Goal: Task Accomplishment & Management: Use online tool/utility

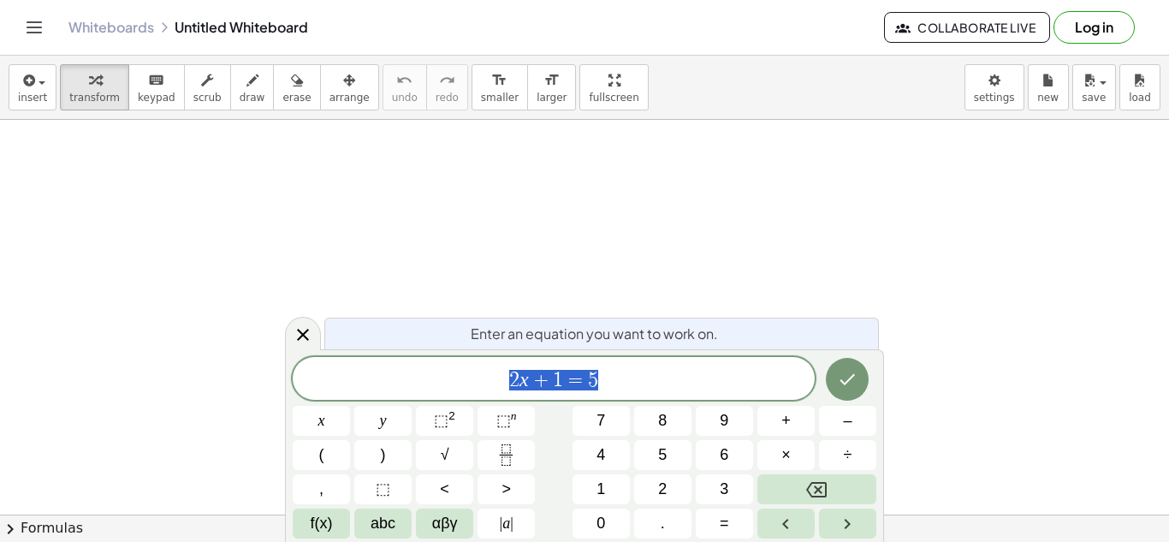
scroll to position [1, 0]
click at [323, 410] on span "x" at bounding box center [321, 420] width 7 height 23
click at [793, 432] on button "+" at bounding box center [786, 421] width 57 height 30
click at [604, 461] on span "4" at bounding box center [601, 454] width 9 height 23
click at [713, 509] on button "=" at bounding box center [724, 523] width 57 height 30
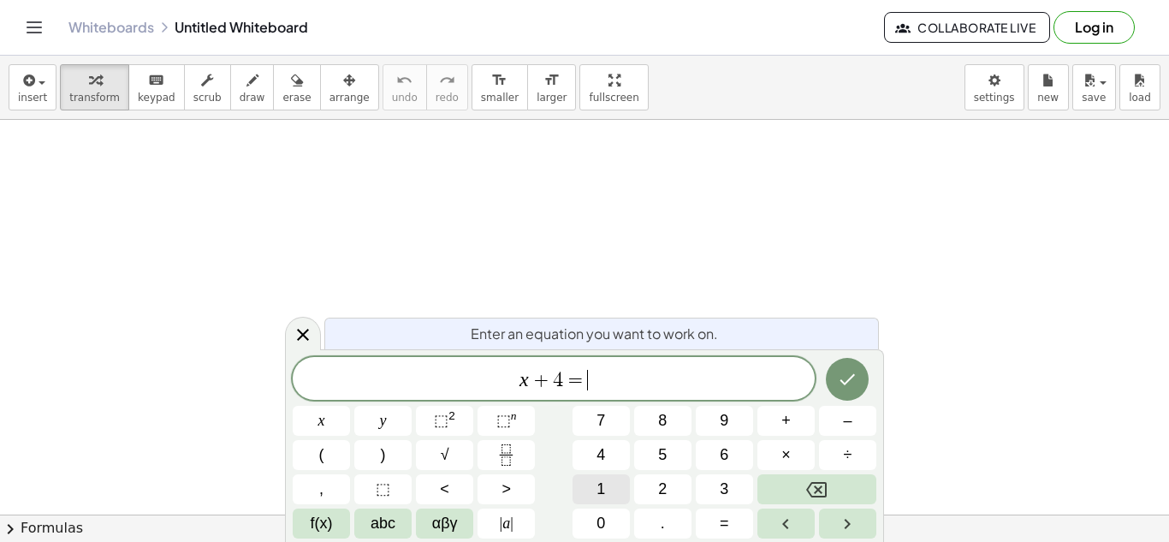
click at [597, 483] on span "1" at bounding box center [601, 489] width 9 height 23
click at [852, 372] on icon "Done" at bounding box center [847, 379] width 21 height 21
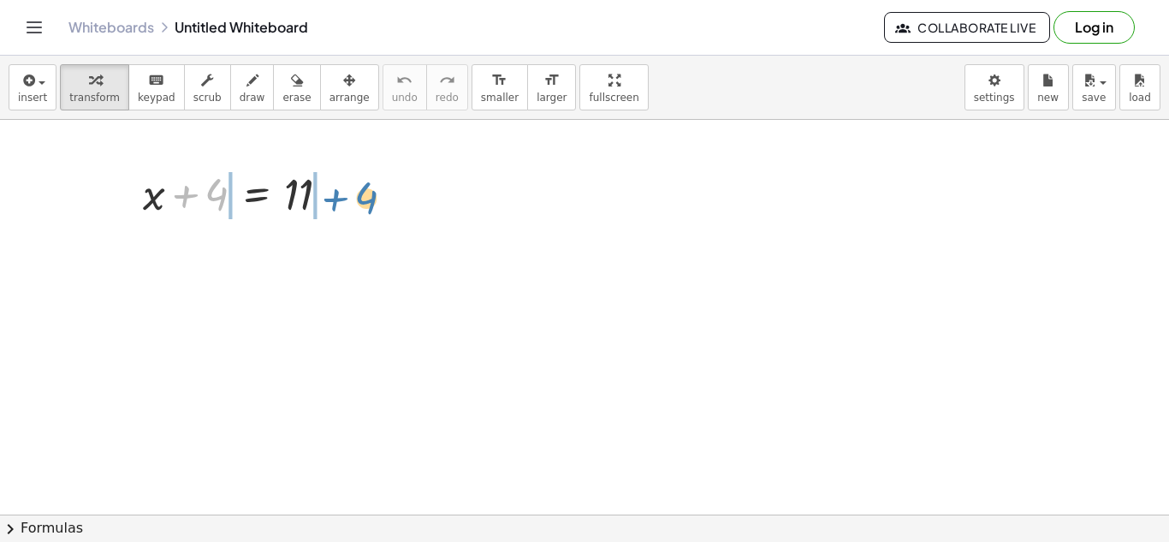
drag, startPoint x: 211, startPoint y: 210, endPoint x: 358, endPoint y: 202, distance: 147.4
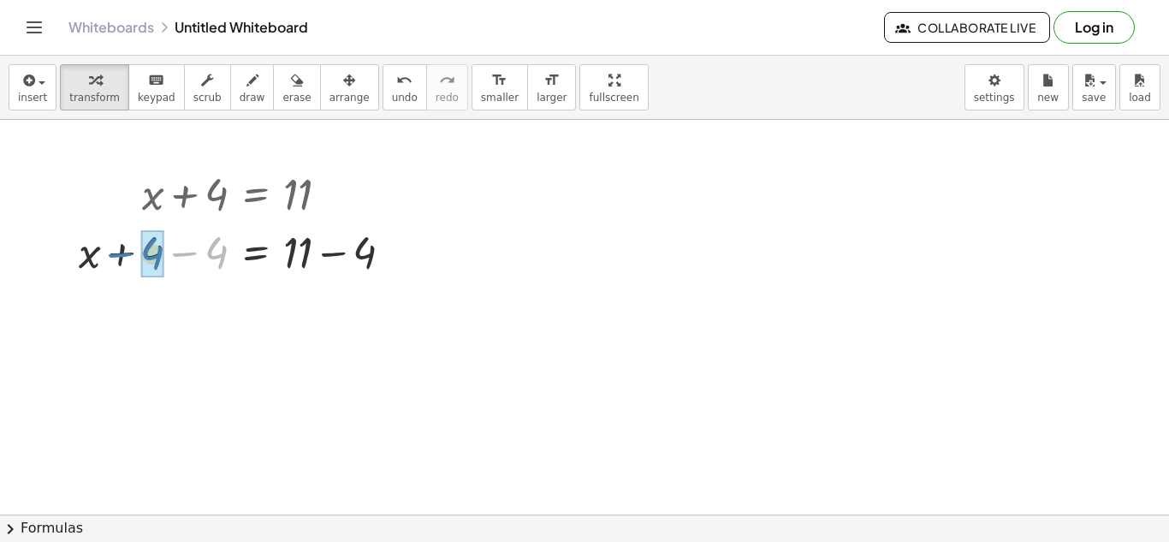
drag, startPoint x: 217, startPoint y: 251, endPoint x: 153, endPoint y: 252, distance: 64.2
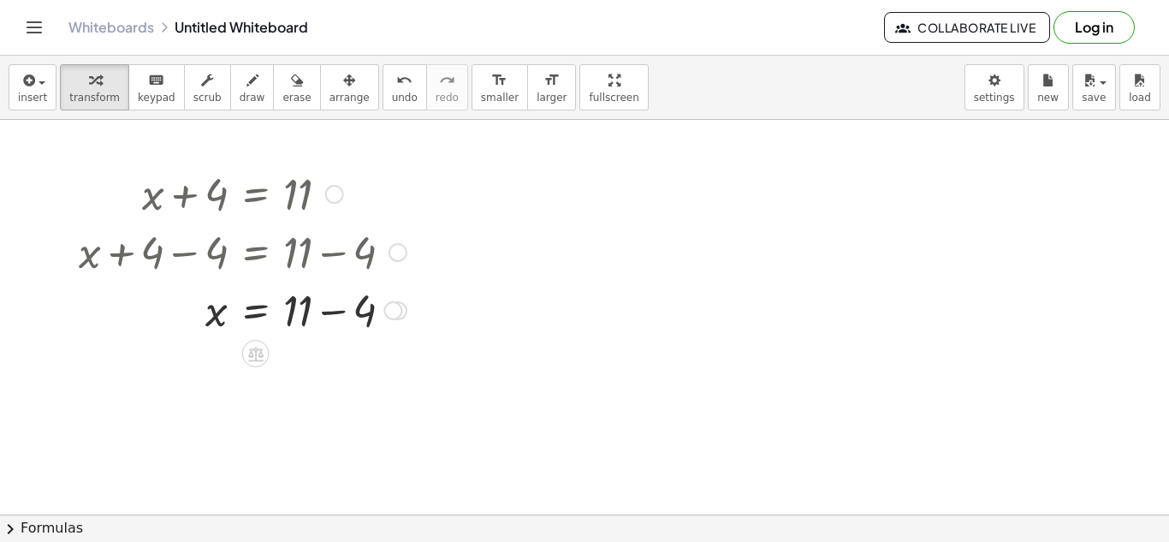
click at [377, 306] on div at bounding box center [242, 309] width 345 height 58
click at [384, 372] on div at bounding box center [242, 366] width 345 height 56
click at [222, 186] on div at bounding box center [242, 192] width 345 height 58
click at [291, 77] on icon "button" at bounding box center [297, 80] width 12 height 21
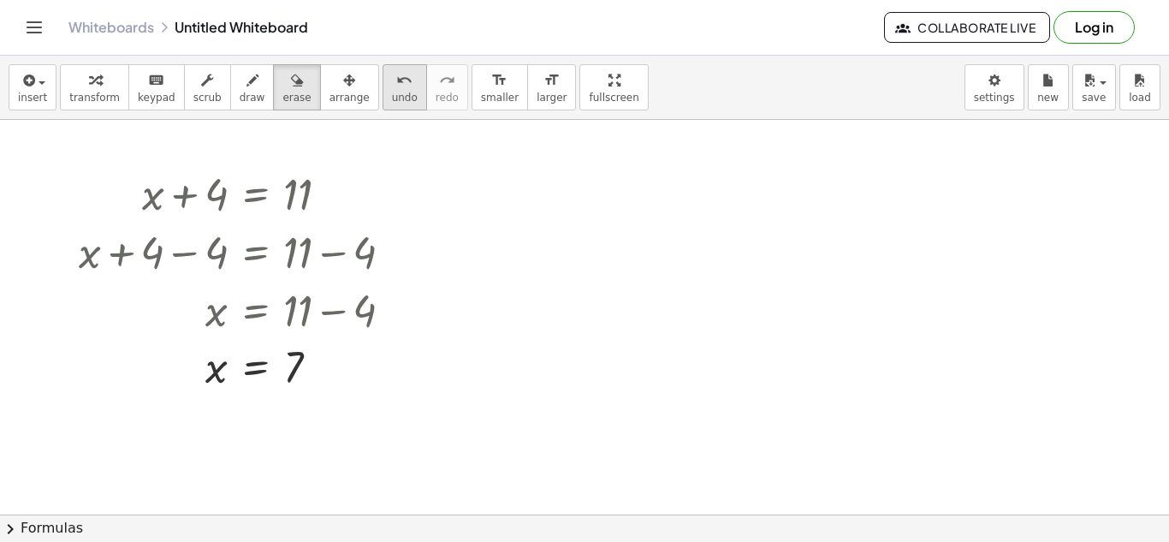
click at [396, 70] on icon "undo" at bounding box center [404, 80] width 16 height 21
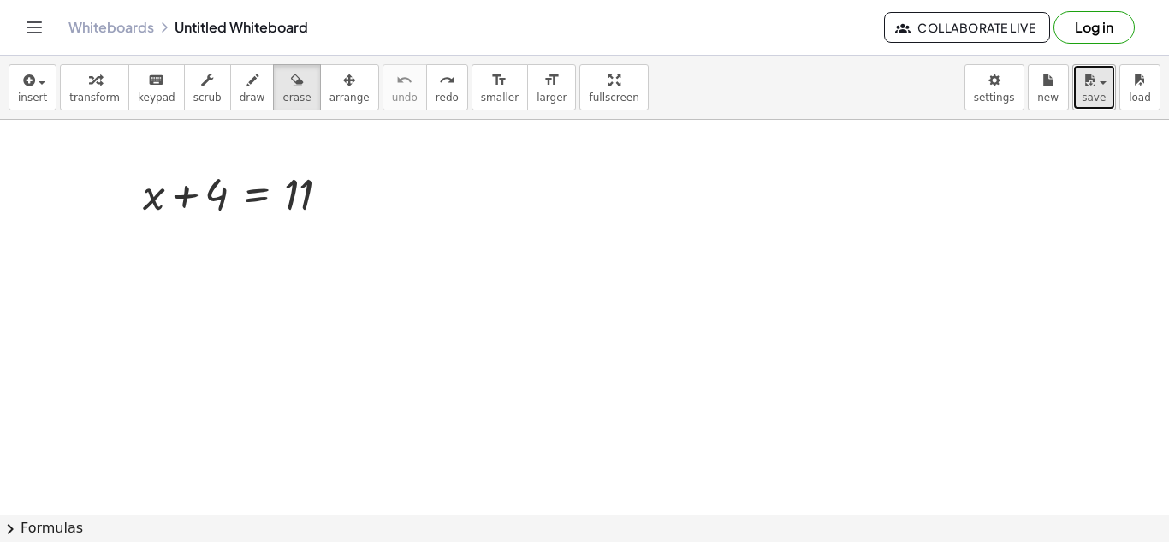
click at [1073, 72] on button "save" at bounding box center [1095, 87] width 44 height 46
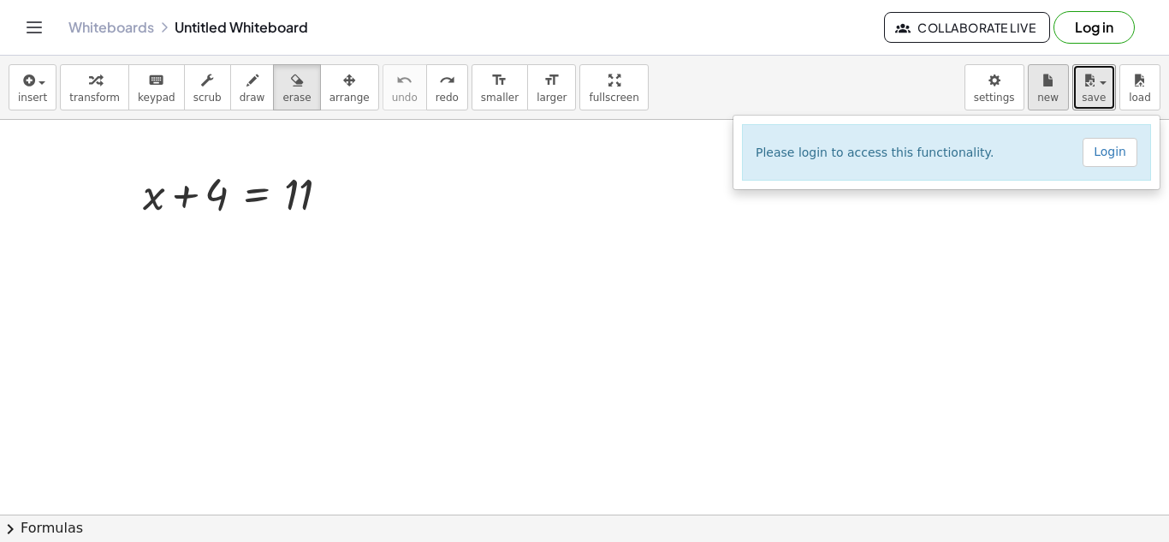
click at [1056, 70] on div "button" at bounding box center [1048, 79] width 22 height 21
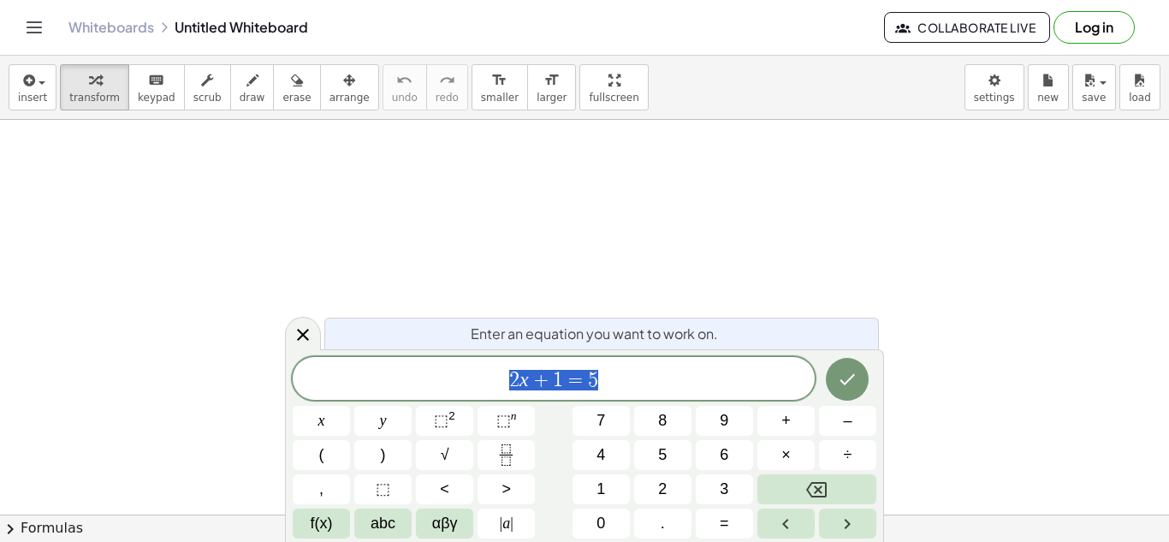
scroll to position [1, 0]
click at [843, 371] on icon "Done" at bounding box center [847, 379] width 21 height 21
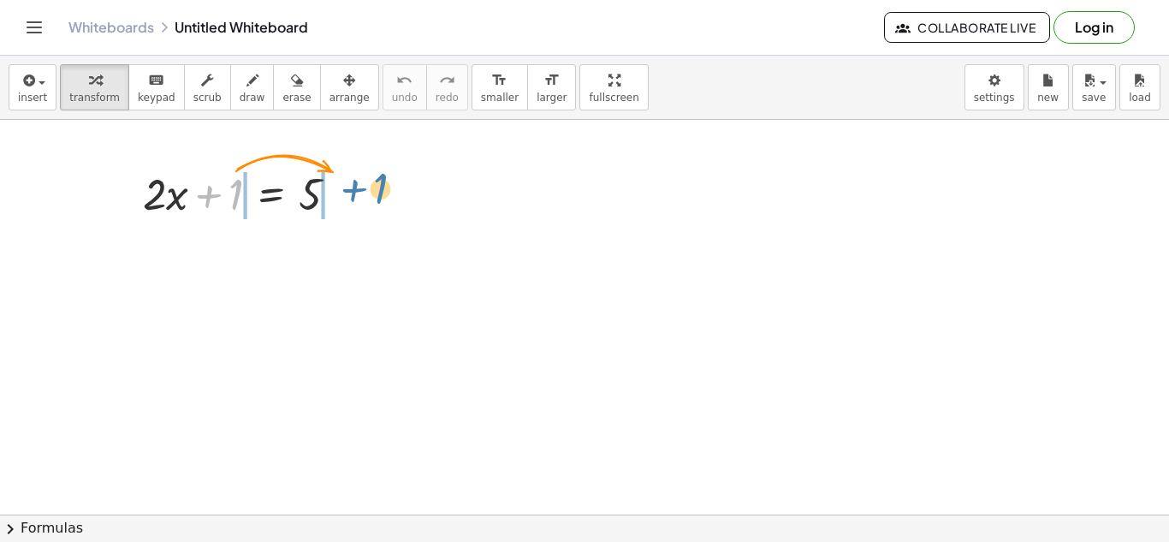
drag, startPoint x: 223, startPoint y: 182, endPoint x: 367, endPoint y: 177, distance: 144.8
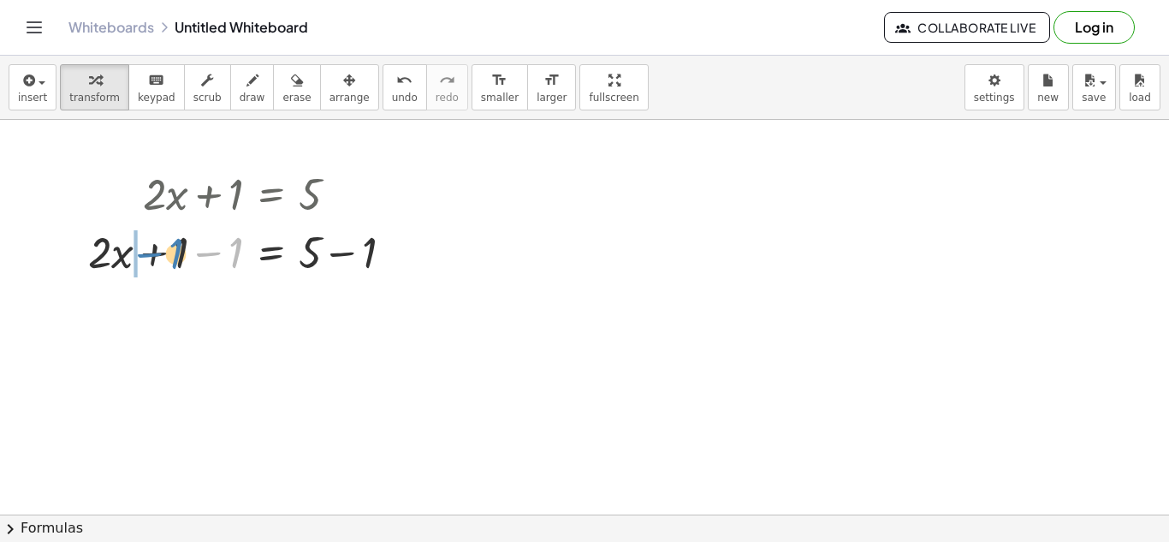
drag, startPoint x: 229, startPoint y: 253, endPoint x: 169, endPoint y: 254, distance: 59.9
click at [169, 254] on div at bounding box center [248, 251] width 336 height 58
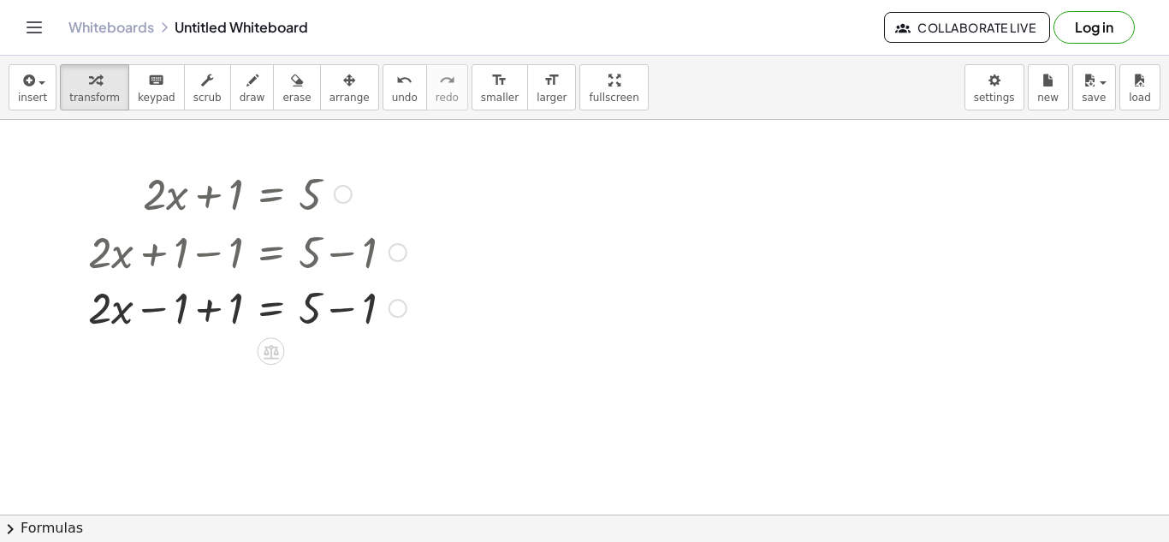
click at [169, 254] on div at bounding box center [248, 251] width 336 height 58
click at [383, 67] on button "undo undo" at bounding box center [405, 87] width 45 height 46
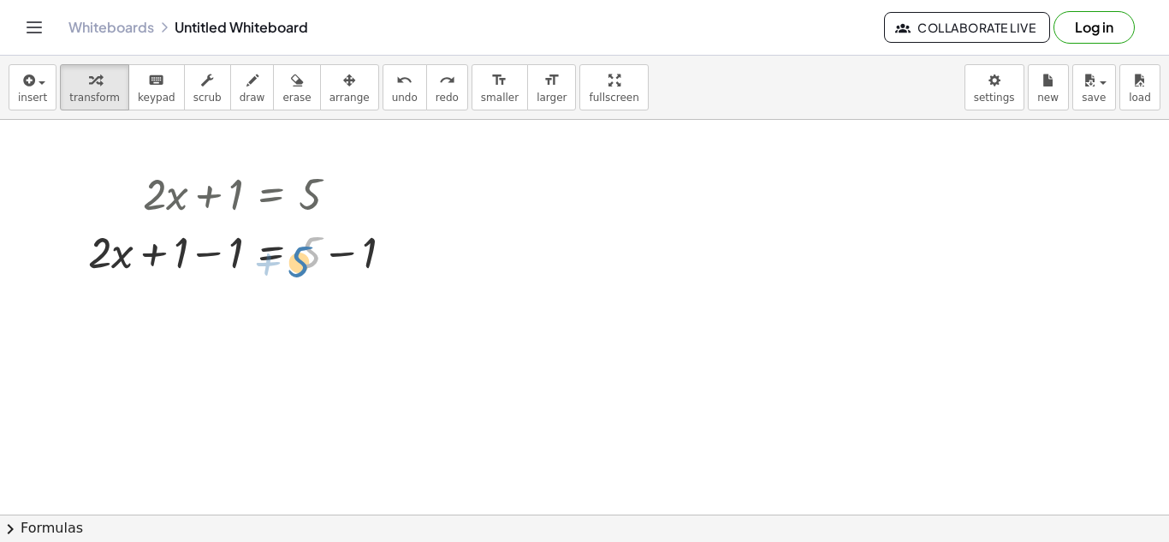
click at [302, 263] on div at bounding box center [248, 251] width 336 height 58
drag, startPoint x: 237, startPoint y: 255, endPoint x: 181, endPoint y: 258, distance: 55.7
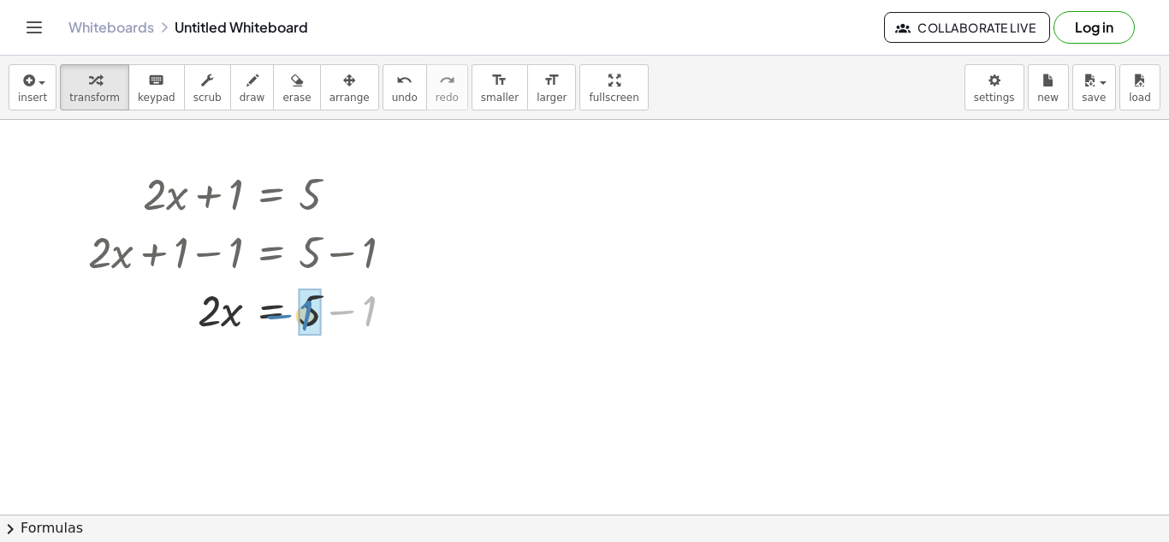
drag, startPoint x: 370, startPoint y: 310, endPoint x: 306, endPoint y: 313, distance: 63.4
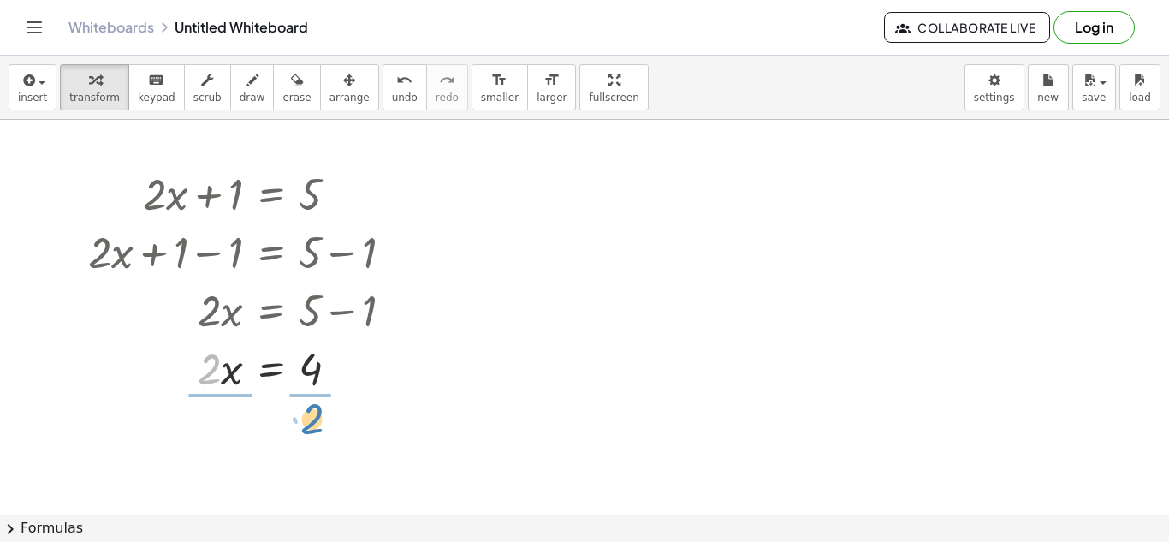
drag, startPoint x: 203, startPoint y: 381, endPoint x: 303, endPoint y: 428, distance: 110.7
click at [447, 115] on div "insert select one: Math Expression Function Text Youtube Video Graphing Geometr…" at bounding box center [584, 88] width 1169 height 64
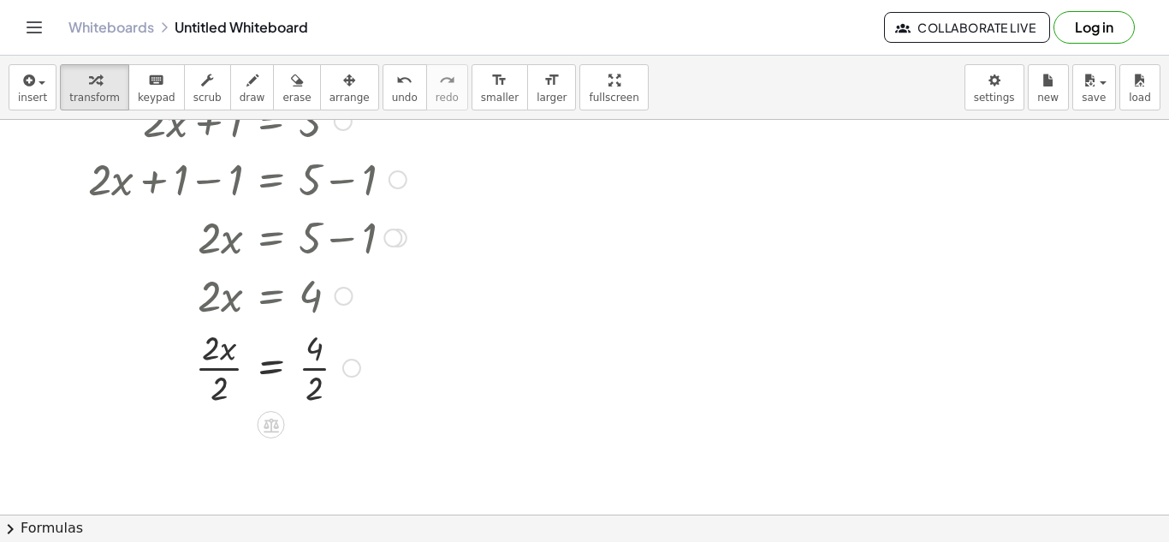
scroll to position [79, 0]
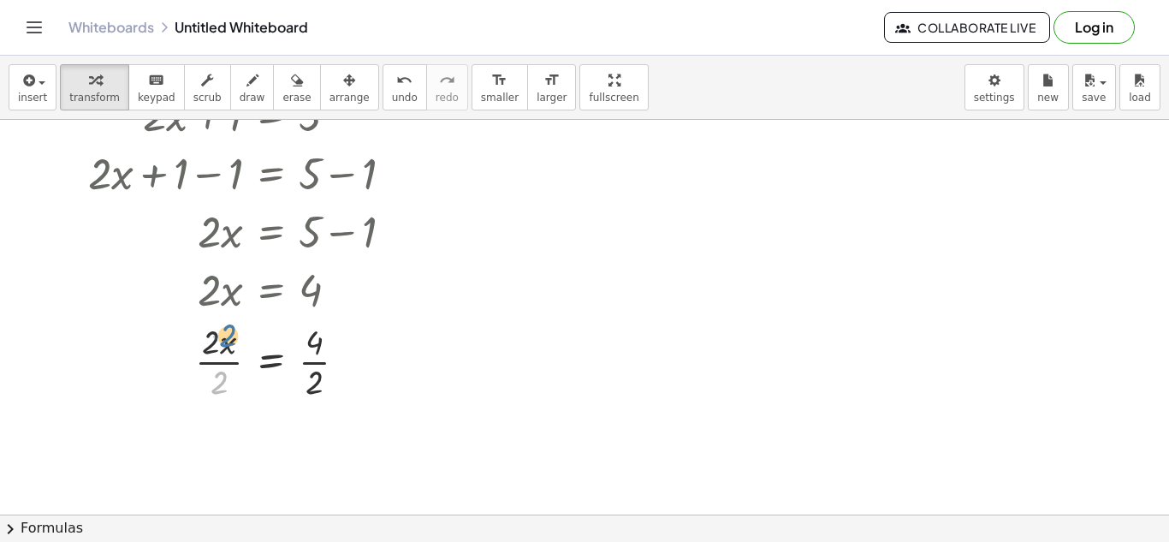
drag, startPoint x: 208, startPoint y: 385, endPoint x: 213, endPoint y: 340, distance: 45.7
click at [213, 340] on div at bounding box center [248, 361] width 336 height 86
drag, startPoint x: 312, startPoint y: 386, endPoint x: 207, endPoint y: 347, distance: 112.4
click at [207, 347] on div at bounding box center [248, 361] width 336 height 86
click at [396, 84] on icon "undo" at bounding box center [404, 80] width 16 height 21
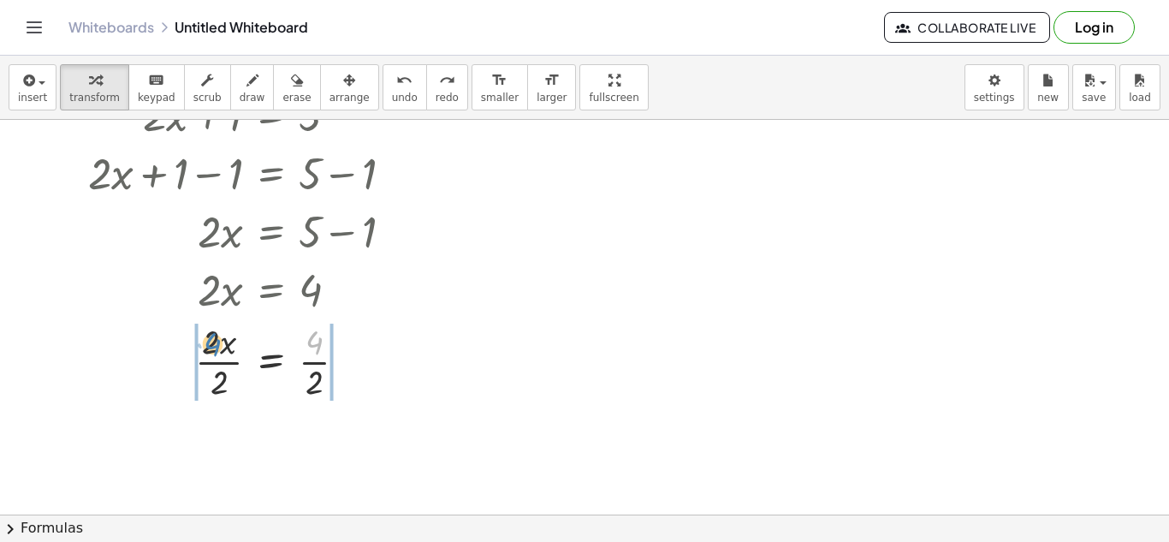
drag, startPoint x: 316, startPoint y: 341, endPoint x: 210, endPoint y: 342, distance: 106.1
click at [210, 342] on div at bounding box center [247, 361] width 268 height 86
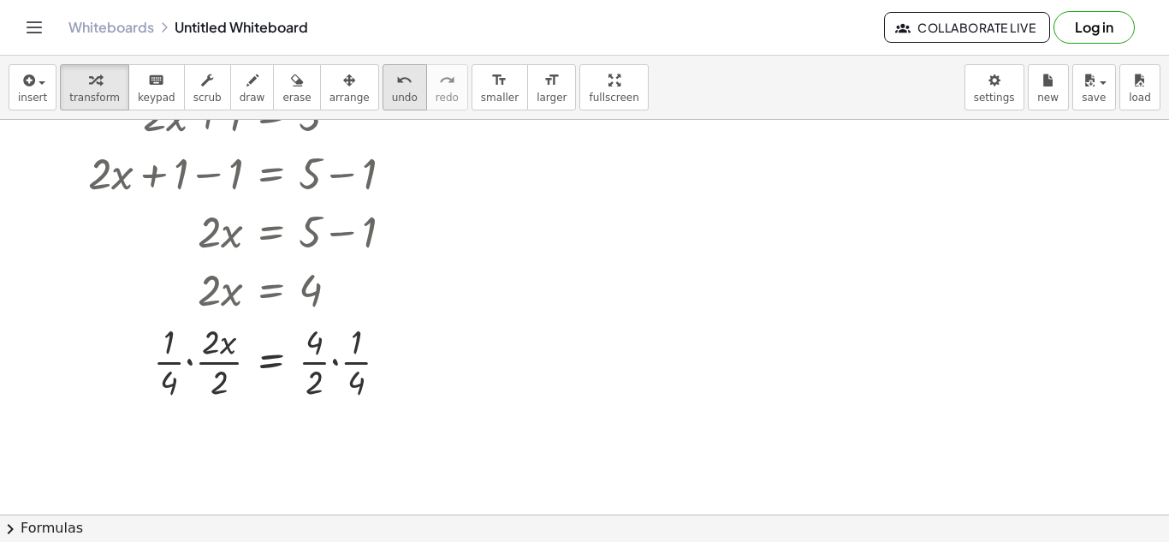
click at [396, 83] on icon "undo" at bounding box center [404, 80] width 16 height 21
drag, startPoint x: 225, startPoint y: 377, endPoint x: 211, endPoint y: 336, distance: 42.5
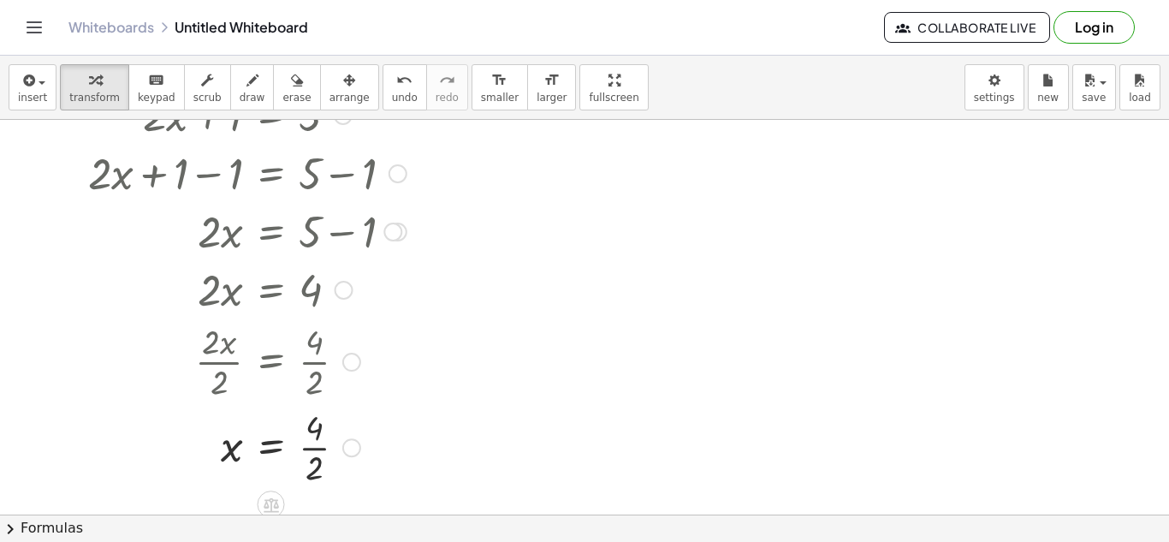
click at [311, 469] on div at bounding box center [248, 446] width 336 height 86
drag, startPoint x: 311, startPoint y: 469, endPoint x: 309, endPoint y: 429, distance: 40.3
click at [309, 429] on div at bounding box center [248, 446] width 336 height 56
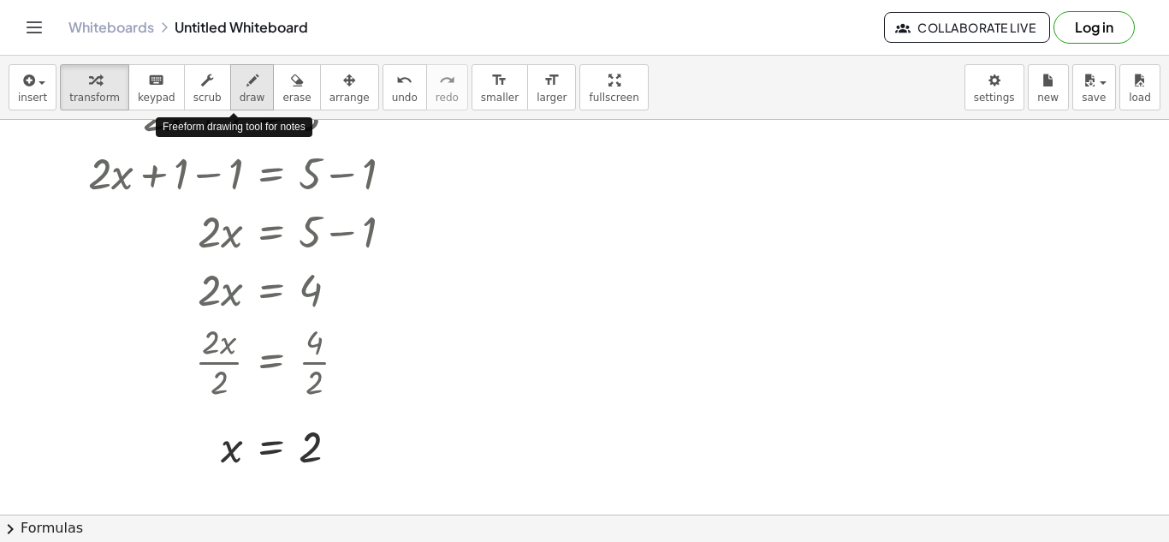
click at [247, 83] on icon "button" at bounding box center [253, 80] width 12 height 21
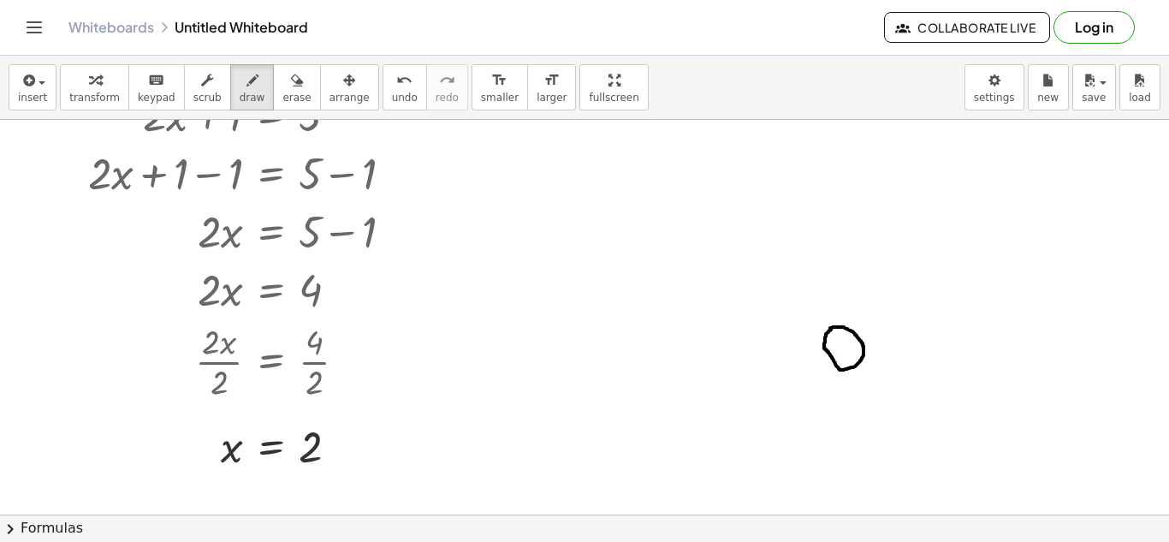
click at [832, 329] on div at bounding box center [584, 491] width 1169 height 901
click at [851, 284] on div at bounding box center [584, 491] width 1169 height 901
click at [817, 306] on div at bounding box center [584, 491] width 1169 height 901
click at [884, 318] on div at bounding box center [584, 491] width 1169 height 901
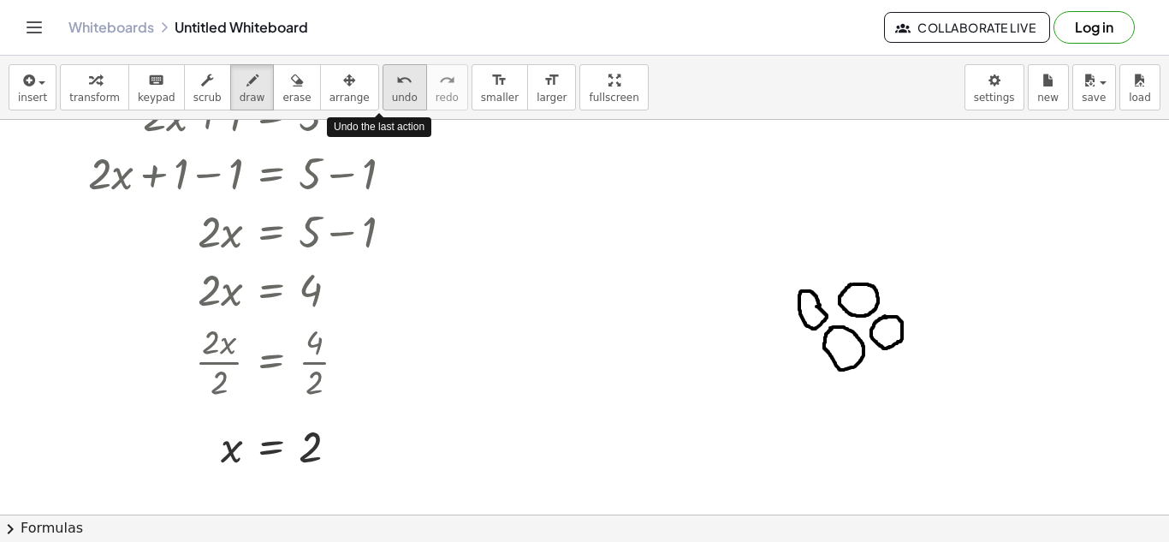
click at [383, 109] on button "undo undo" at bounding box center [405, 87] width 45 height 46
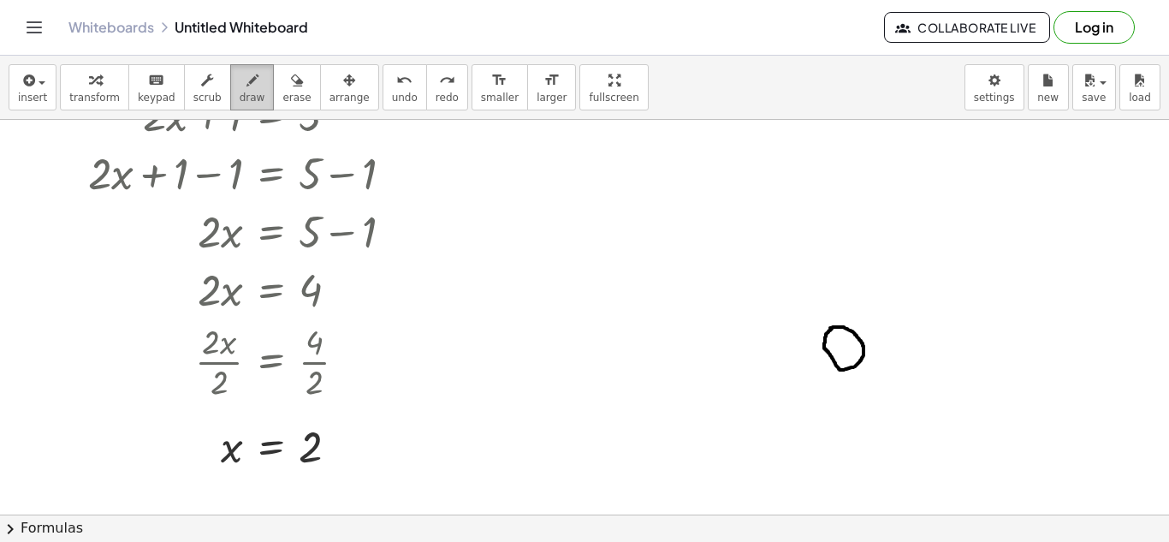
click at [241, 80] on div "button" at bounding box center [253, 79] width 26 height 21
drag, startPoint x: 835, startPoint y: 276, endPoint x: 842, endPoint y: 306, distance: 30.9
click at [842, 306] on div at bounding box center [584, 491] width 1169 height 901
drag, startPoint x: 840, startPoint y: 306, endPoint x: 835, endPoint y: 278, distance: 28.7
click at [835, 278] on div at bounding box center [584, 491] width 1169 height 901
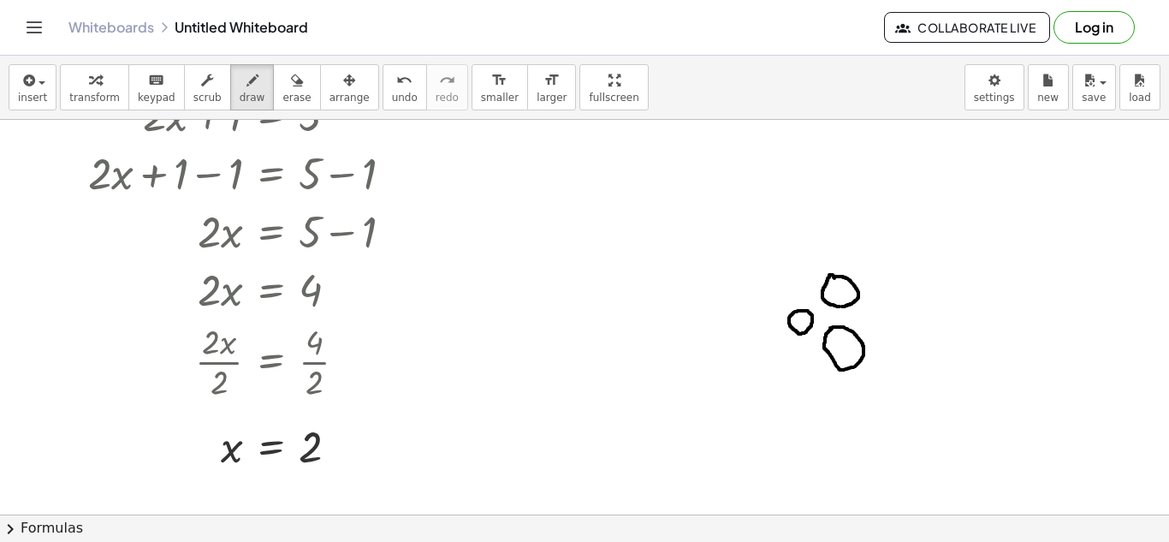
click at [809, 312] on div at bounding box center [584, 491] width 1169 height 901
click at [877, 300] on div at bounding box center [584, 491] width 1169 height 901
click at [881, 340] on div at bounding box center [584, 491] width 1169 height 901
click at [805, 346] on div at bounding box center [584, 491] width 1169 height 901
click at [811, 275] on div at bounding box center [584, 491] width 1169 height 901
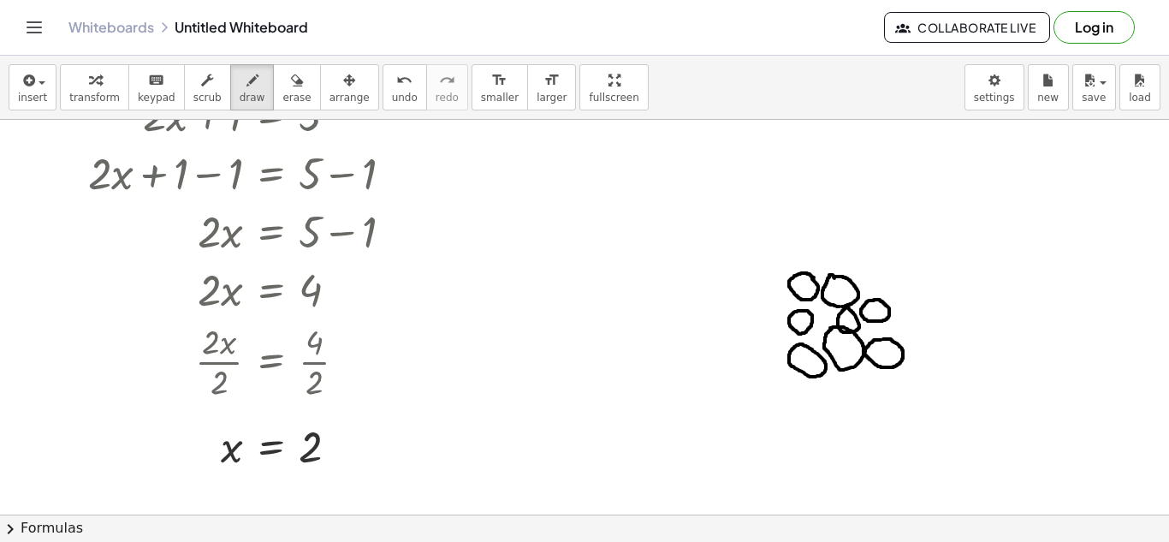
click at [846, 307] on div at bounding box center [584, 491] width 1169 height 901
click at [831, 306] on div at bounding box center [584, 491] width 1169 height 901
drag, startPoint x: 872, startPoint y: 321, endPoint x: 857, endPoint y: 338, distance: 23.0
click at [857, 338] on div at bounding box center [584, 491] width 1169 height 901
click at [854, 316] on div at bounding box center [584, 491] width 1169 height 901
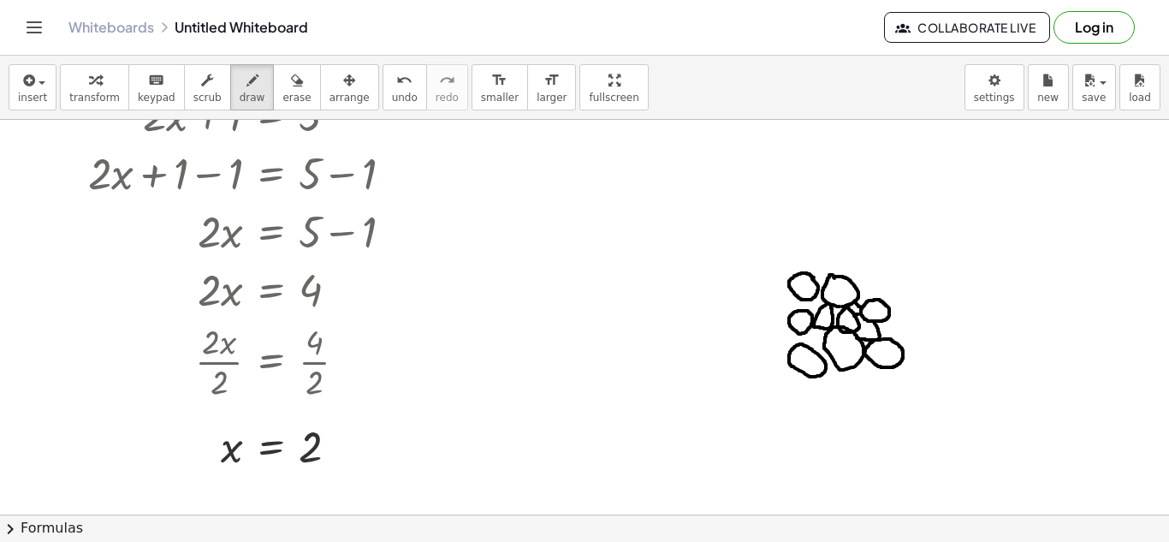
click at [861, 306] on div at bounding box center [584, 491] width 1169 height 901
drag, startPoint x: 825, startPoint y: 345, endPoint x: 811, endPoint y: 350, distance: 15.4
click at [811, 350] on div at bounding box center [584, 491] width 1169 height 901
drag, startPoint x: 801, startPoint y: 335, endPoint x: 801, endPoint y: 346, distance: 11.1
click at [801, 346] on div at bounding box center [584, 491] width 1169 height 901
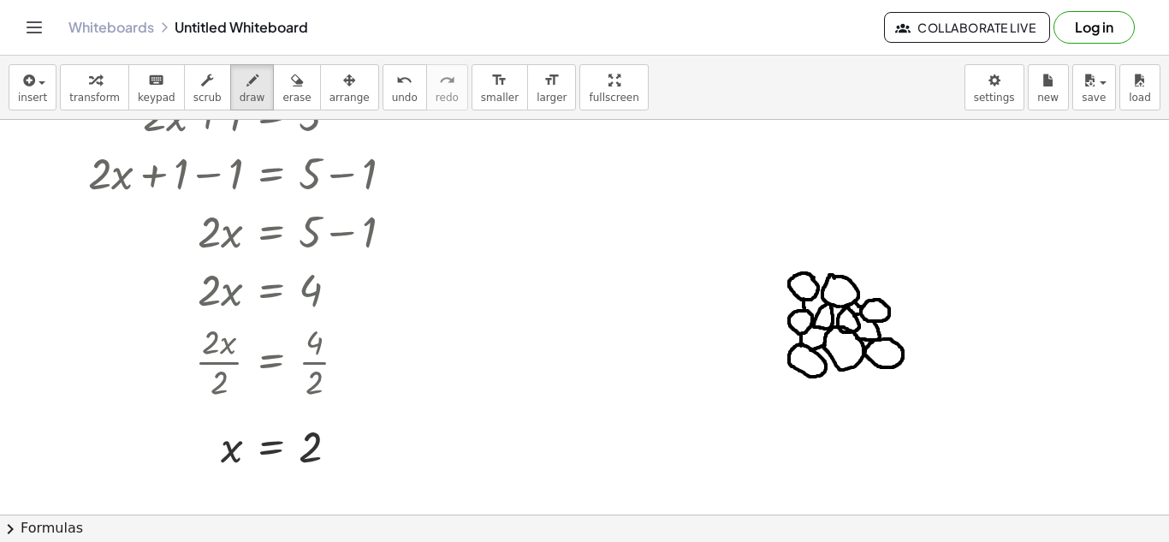
drag, startPoint x: 805, startPoint y: 308, endPoint x: 804, endPoint y: 298, distance: 10.3
click at [804, 298] on div at bounding box center [584, 491] width 1169 height 901
drag, startPoint x: 813, startPoint y: 277, endPoint x: 828, endPoint y: 279, distance: 14.7
click at [828, 279] on div at bounding box center [584, 491] width 1169 height 901
drag, startPoint x: 812, startPoint y: 300, endPoint x: 817, endPoint y: 310, distance: 11.5
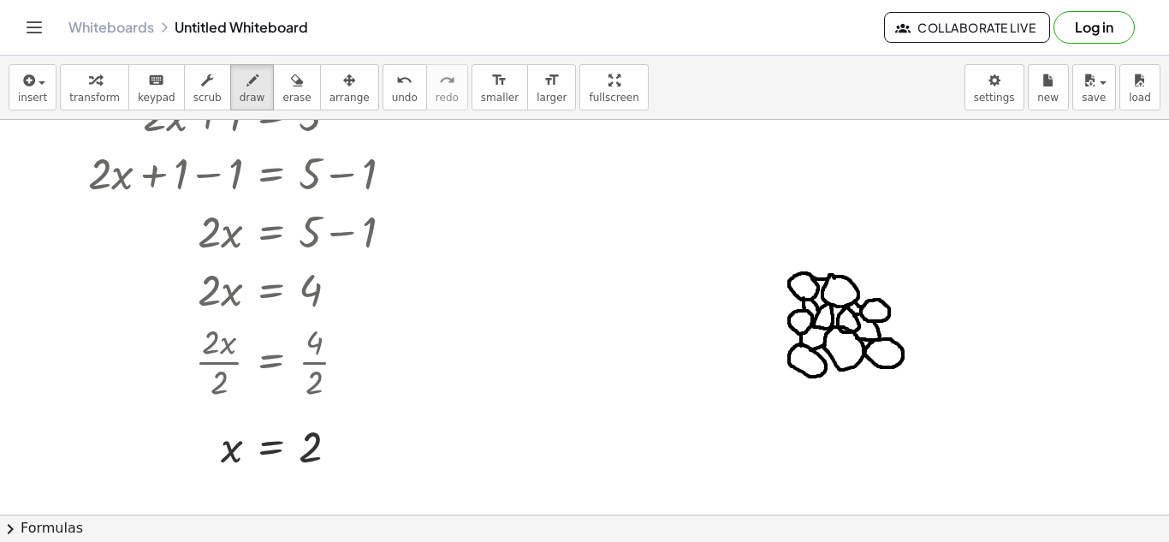
click at [817, 310] on div at bounding box center [584, 491] width 1169 height 901
drag, startPoint x: 835, startPoint y: 366, endPoint x: 821, endPoint y: 366, distance: 13.7
click at [821, 366] on div at bounding box center [584, 491] width 1169 height 901
click at [287, 81] on div "button" at bounding box center [296, 79] width 28 height 21
click at [821, 368] on div at bounding box center [584, 491] width 1169 height 901
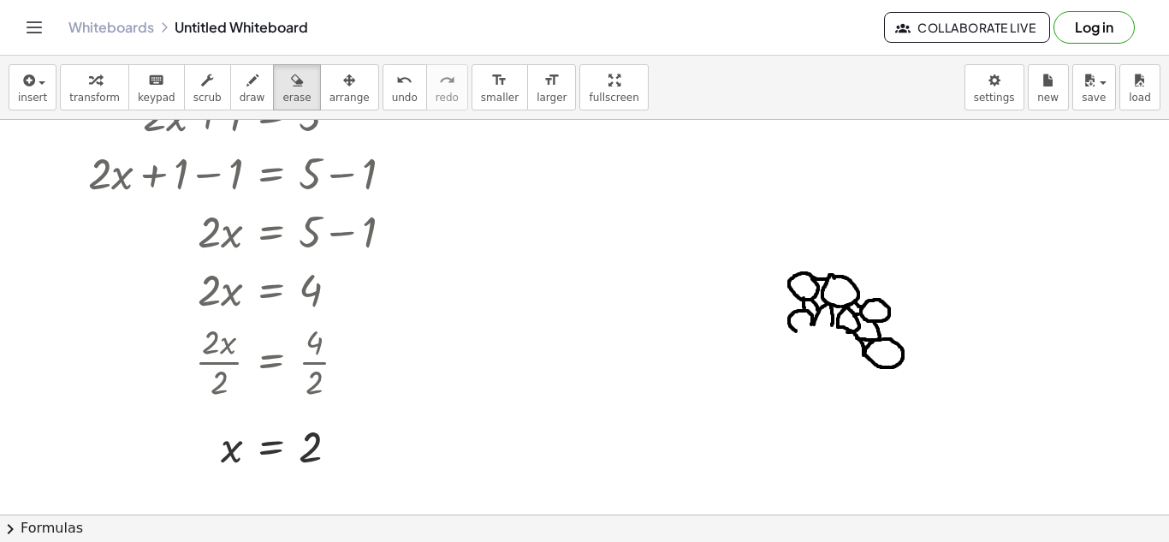
click at [865, 343] on div at bounding box center [584, 491] width 1169 height 901
click at [825, 303] on div at bounding box center [584, 491] width 1169 height 901
click at [883, 300] on div at bounding box center [584, 491] width 1169 height 901
click at [634, 187] on div at bounding box center [584, 491] width 1169 height 901
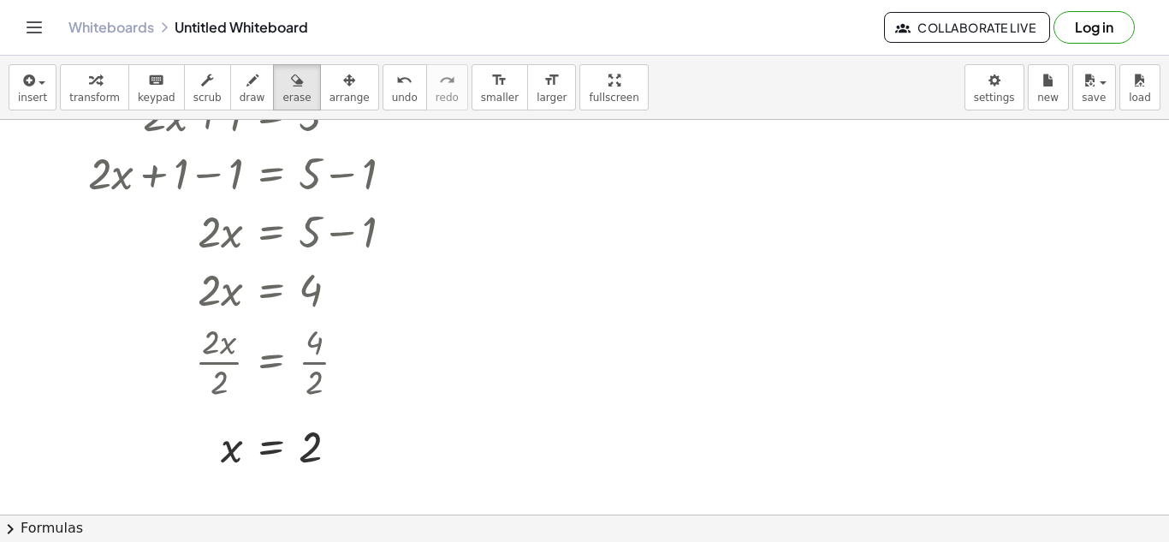
click at [634, 187] on div at bounding box center [584, 491] width 1169 height 901
click at [241, 74] on div "button" at bounding box center [253, 79] width 26 height 21
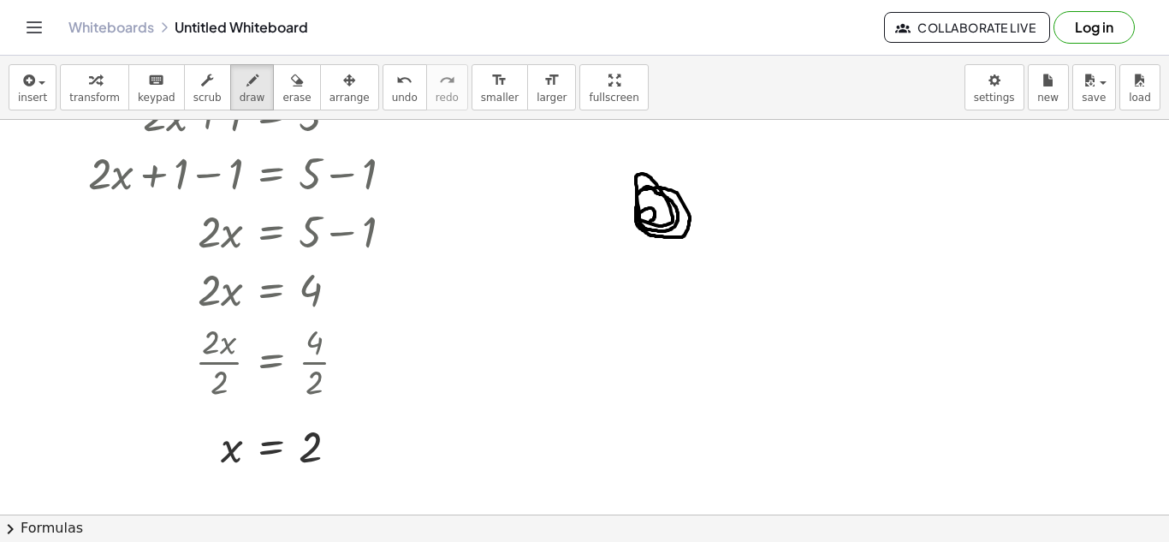
drag, startPoint x: 644, startPoint y: 189, endPoint x: 644, endPoint y: 221, distance: 31.7
click at [644, 221] on div at bounding box center [584, 491] width 1169 height 901
click at [396, 70] on icon "undo" at bounding box center [404, 80] width 16 height 21
click at [193, 92] on span "scrub" at bounding box center [207, 98] width 28 height 12
click at [248, 75] on button "draw" at bounding box center [252, 87] width 45 height 46
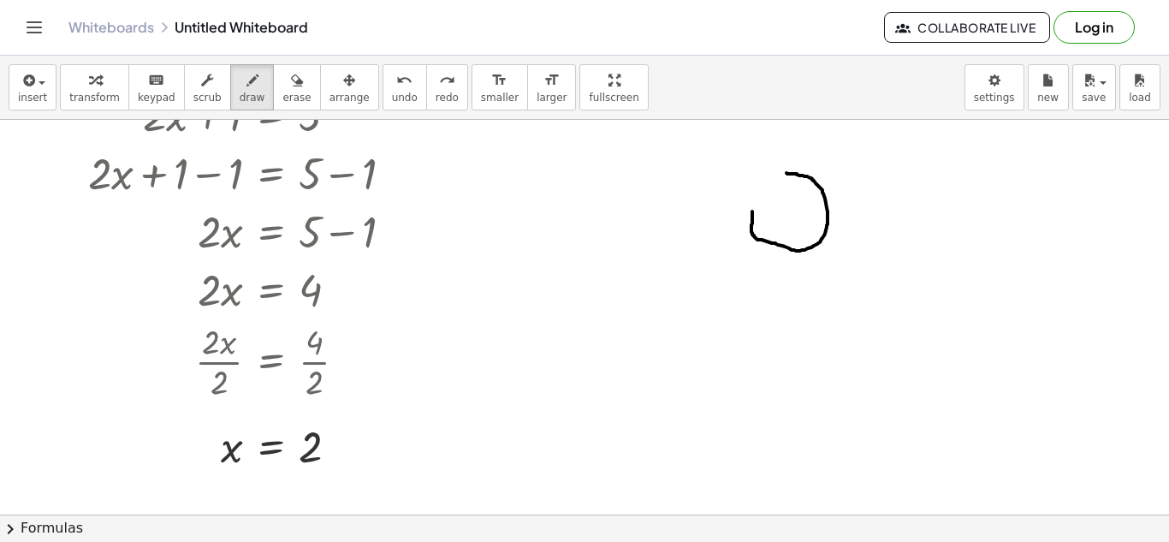
drag, startPoint x: 787, startPoint y: 173, endPoint x: 753, endPoint y: 210, distance: 49.7
click at [753, 210] on div at bounding box center [584, 491] width 1169 height 901
drag, startPoint x: 786, startPoint y: 172, endPoint x: 753, endPoint y: 211, distance: 50.4
click at [753, 211] on div at bounding box center [584, 491] width 1169 height 901
drag, startPoint x: 796, startPoint y: 176, endPoint x: 784, endPoint y: 245, distance: 69.5
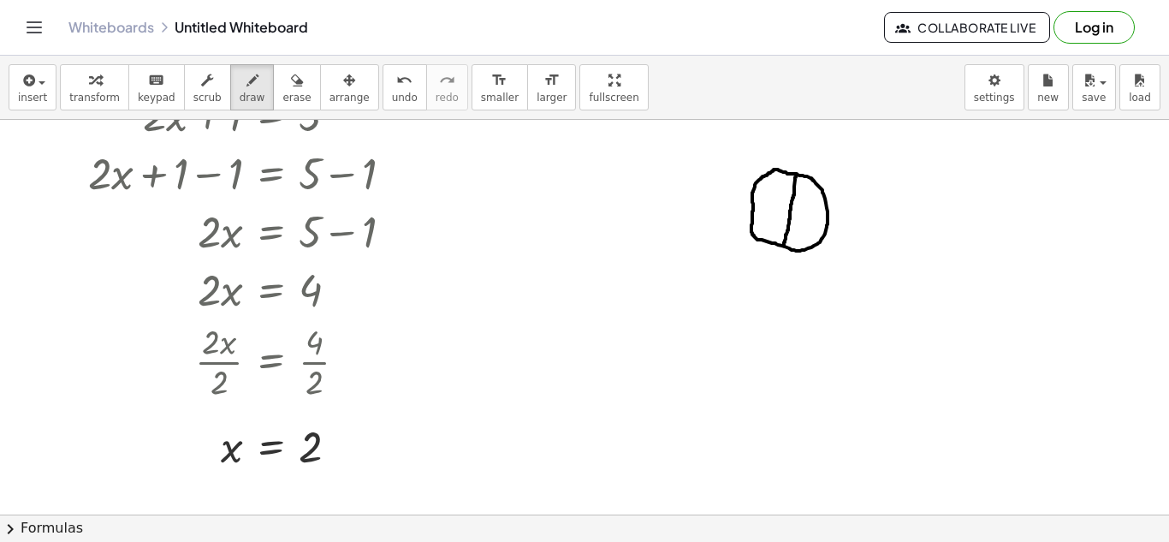
click at [784, 245] on div at bounding box center [584, 491] width 1169 height 901
drag, startPoint x: 753, startPoint y: 198, endPoint x: 828, endPoint y: 223, distance: 78.8
click at [828, 223] on div at bounding box center [584, 491] width 1169 height 901
drag, startPoint x: 768, startPoint y: 175, endPoint x: 808, endPoint y: 246, distance: 81.6
click at [808, 246] on div at bounding box center [584, 491] width 1169 height 901
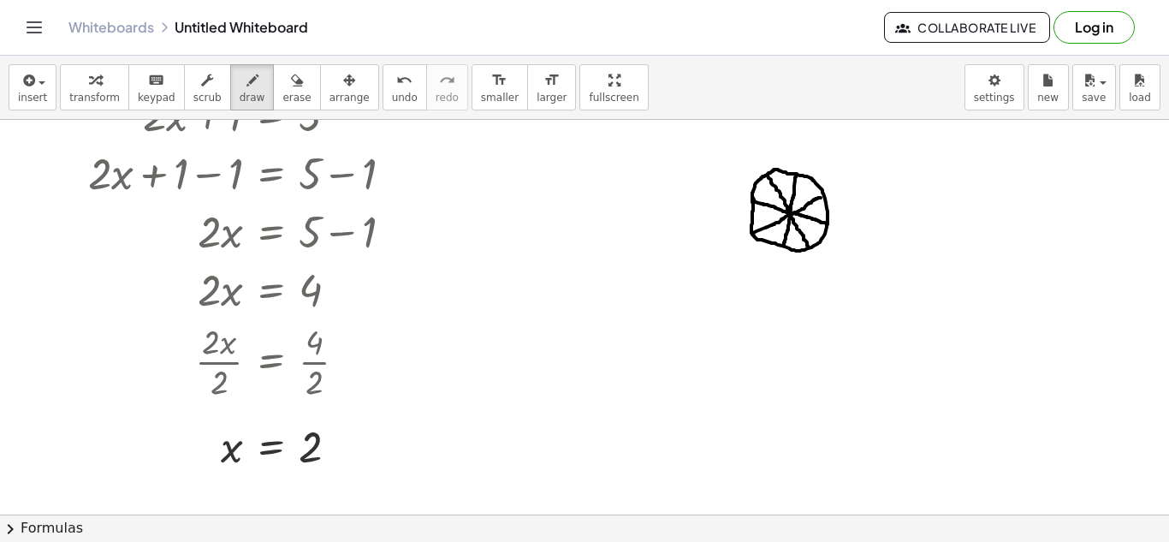
drag, startPoint x: 752, startPoint y: 233, endPoint x: 821, endPoint y: 198, distance: 77.7
click at [821, 198] on div at bounding box center [584, 491] width 1169 height 901
click at [783, 270] on div at bounding box center [584, 491] width 1169 height 901
drag, startPoint x: 798, startPoint y: 292, endPoint x: 789, endPoint y: 306, distance: 16.9
click at [789, 306] on div at bounding box center [584, 491] width 1169 height 901
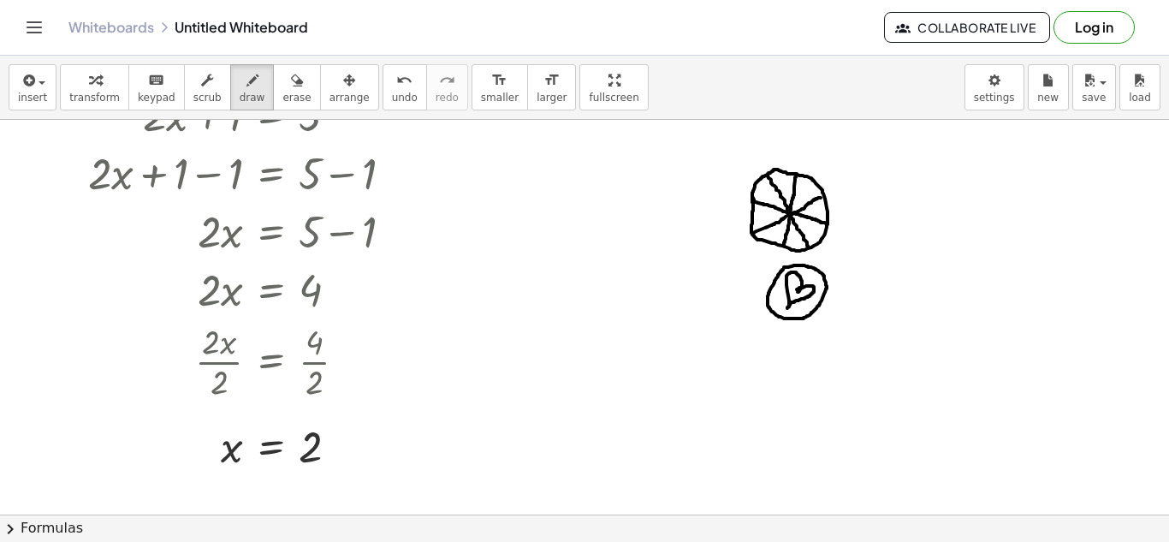
drag, startPoint x: 797, startPoint y: 289, endPoint x: 788, endPoint y: 308, distance: 21.1
click at [788, 308] on div at bounding box center [584, 491] width 1169 height 901
drag, startPoint x: 788, startPoint y: 279, endPoint x: 808, endPoint y: 292, distance: 24.2
click at [808, 292] on div at bounding box center [584, 491] width 1169 height 901
drag, startPoint x: 809, startPoint y: 293, endPoint x: 797, endPoint y: 282, distance: 15.8
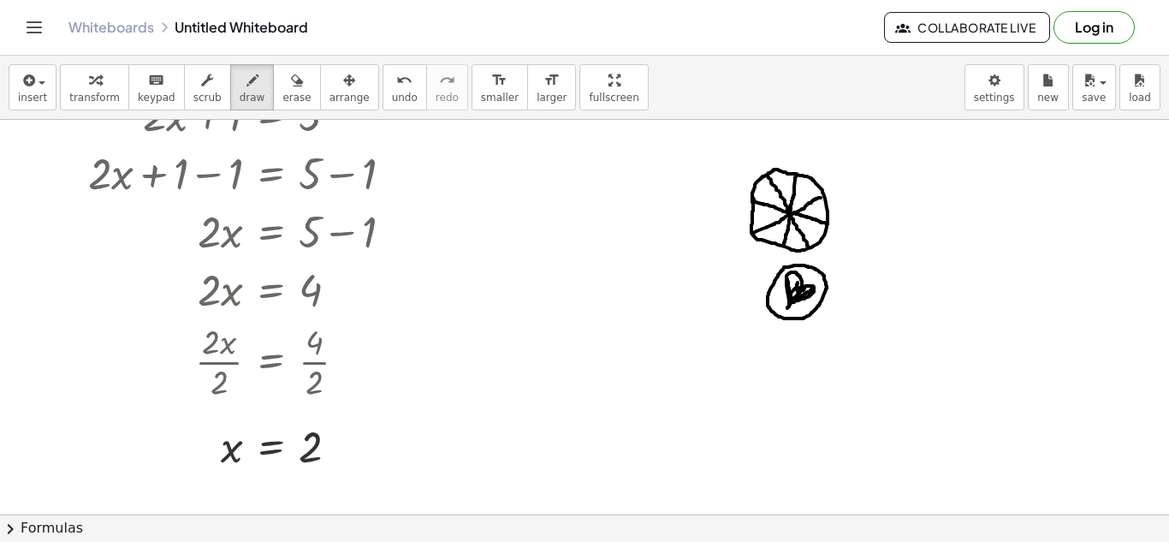
click at [797, 282] on div at bounding box center [584, 491] width 1169 height 901
drag, startPoint x: 792, startPoint y: 290, endPoint x: 811, endPoint y: 291, distance: 18.9
click at [811, 291] on div at bounding box center [584, 491] width 1169 height 901
drag, startPoint x: 805, startPoint y: 286, endPoint x: 793, endPoint y: 304, distance: 22.1
click at [793, 304] on div at bounding box center [584, 491] width 1169 height 901
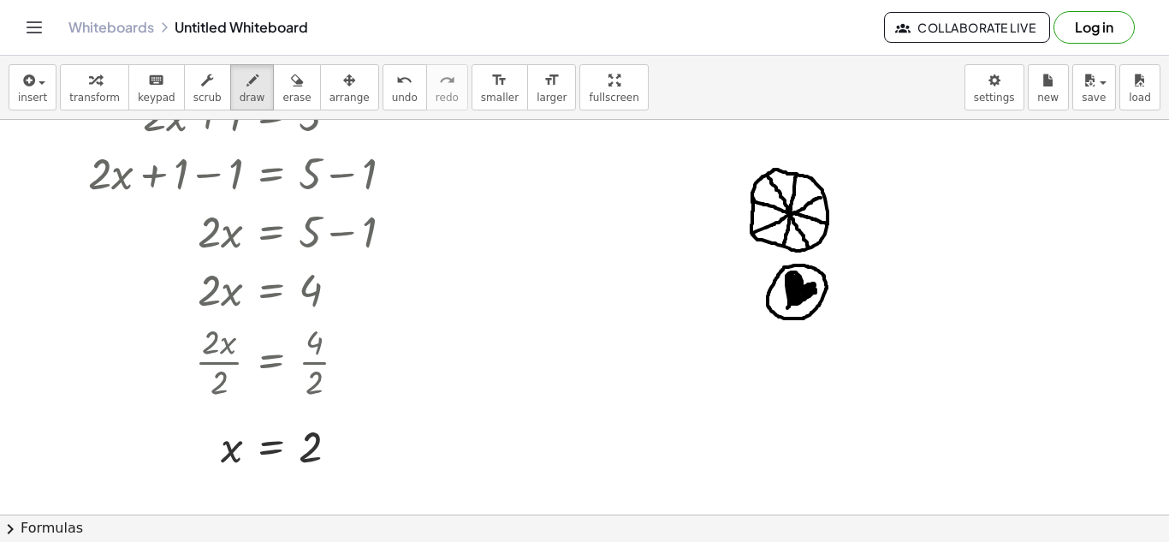
click at [816, 288] on div at bounding box center [584, 491] width 1169 height 901
drag, startPoint x: 814, startPoint y: 282, endPoint x: 788, endPoint y: 308, distance: 37.5
click at [788, 308] on div at bounding box center [584, 491] width 1169 height 901
drag, startPoint x: 812, startPoint y: 282, endPoint x: 809, endPoint y: 292, distance: 10.0
click at [809, 292] on div at bounding box center [584, 491] width 1169 height 901
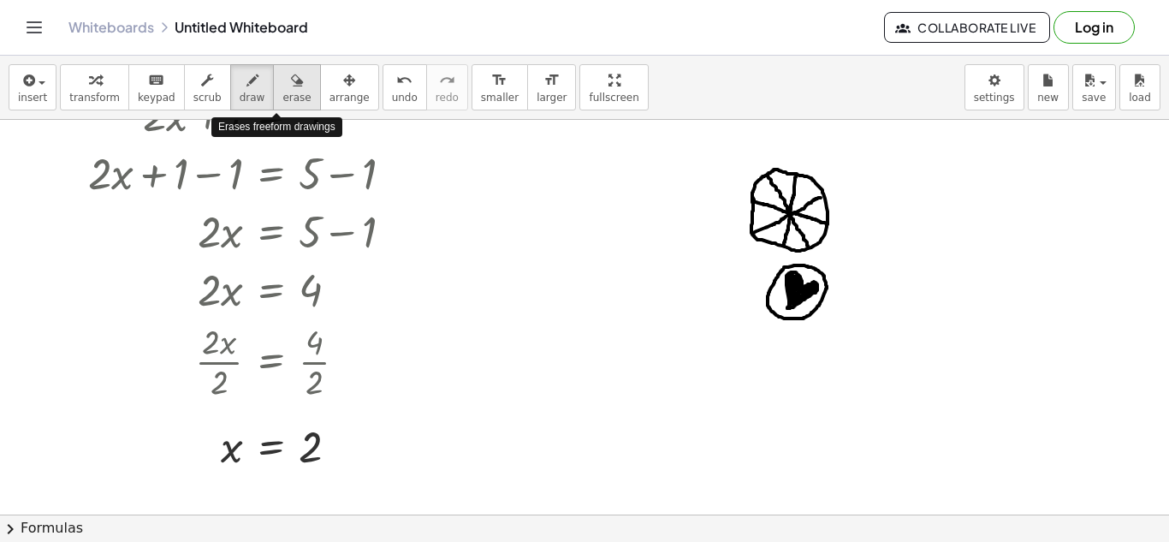
click at [282, 99] on span "erase" at bounding box center [296, 98] width 28 height 12
click at [794, 193] on div at bounding box center [584, 491] width 1169 height 901
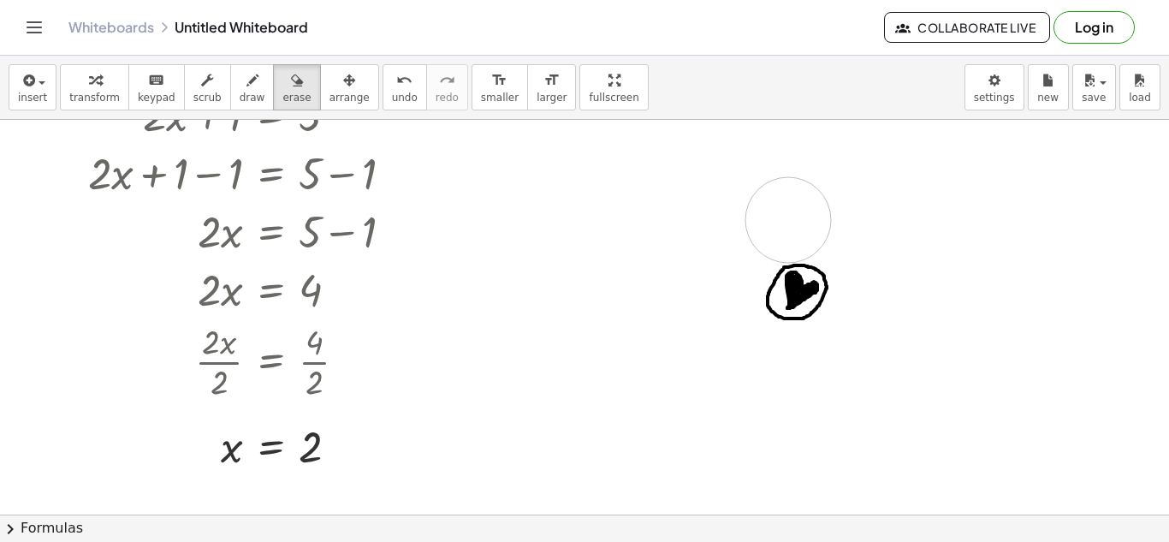
click at [788, 220] on div at bounding box center [584, 491] width 1169 height 901
drag, startPoint x: 567, startPoint y: 247, endPoint x: 562, endPoint y: 213, distance: 34.6
click at [562, 213] on div at bounding box center [584, 491] width 1169 height 901
click at [298, 96] on button "erase" at bounding box center [296, 87] width 47 height 46
click at [230, 108] on button "draw" at bounding box center [252, 87] width 45 height 46
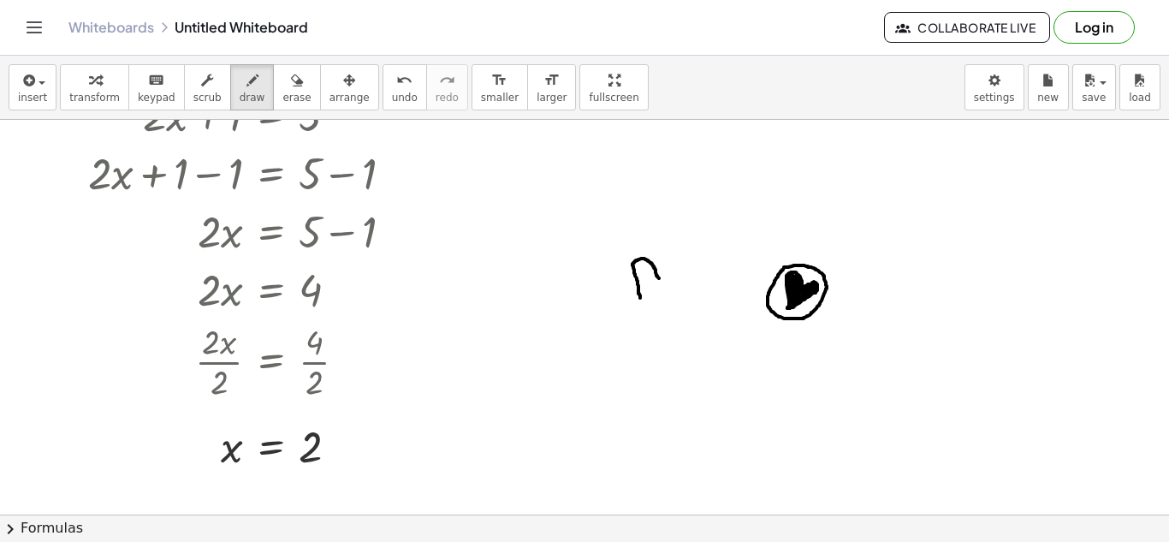
drag, startPoint x: 659, startPoint y: 278, endPoint x: 640, endPoint y: 298, distance: 27.2
click at [640, 298] on div at bounding box center [584, 491] width 1169 height 901
drag, startPoint x: 658, startPoint y: 277, endPoint x: 678, endPoint y: 266, distance: 22.6
click at [678, 266] on div at bounding box center [584, 491] width 1169 height 901
drag, startPoint x: 678, startPoint y: 266, endPoint x: 642, endPoint y: 284, distance: 40.2
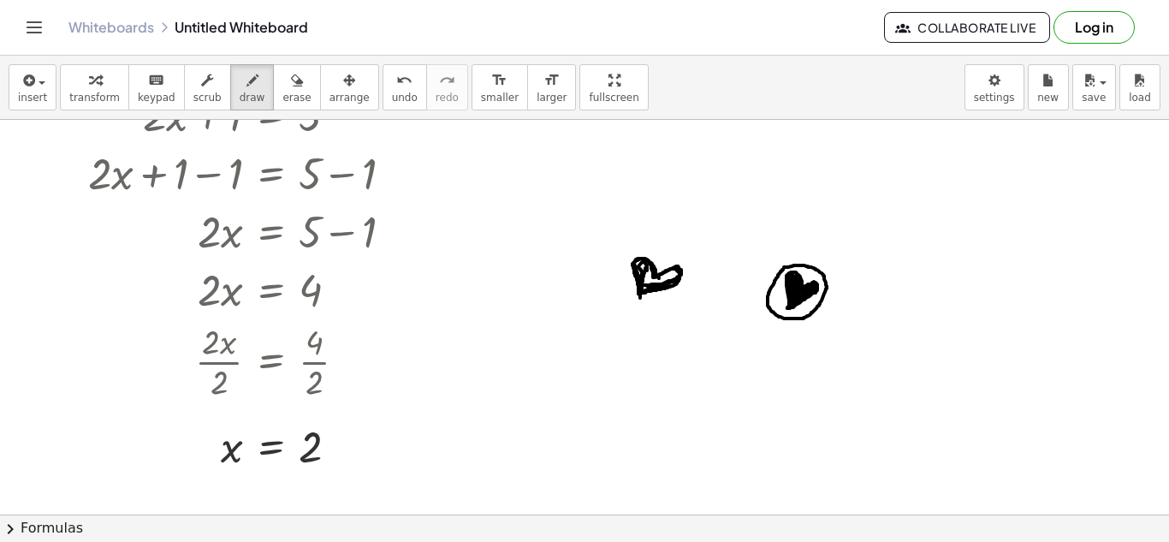
click at [642, 284] on div at bounding box center [584, 491] width 1169 height 901
click at [282, 73] on div "button" at bounding box center [296, 79] width 28 height 21
click at [639, 275] on div at bounding box center [584, 491] width 1169 height 901
click at [659, 276] on div at bounding box center [584, 491] width 1169 height 901
click at [807, 288] on div at bounding box center [584, 491] width 1169 height 901
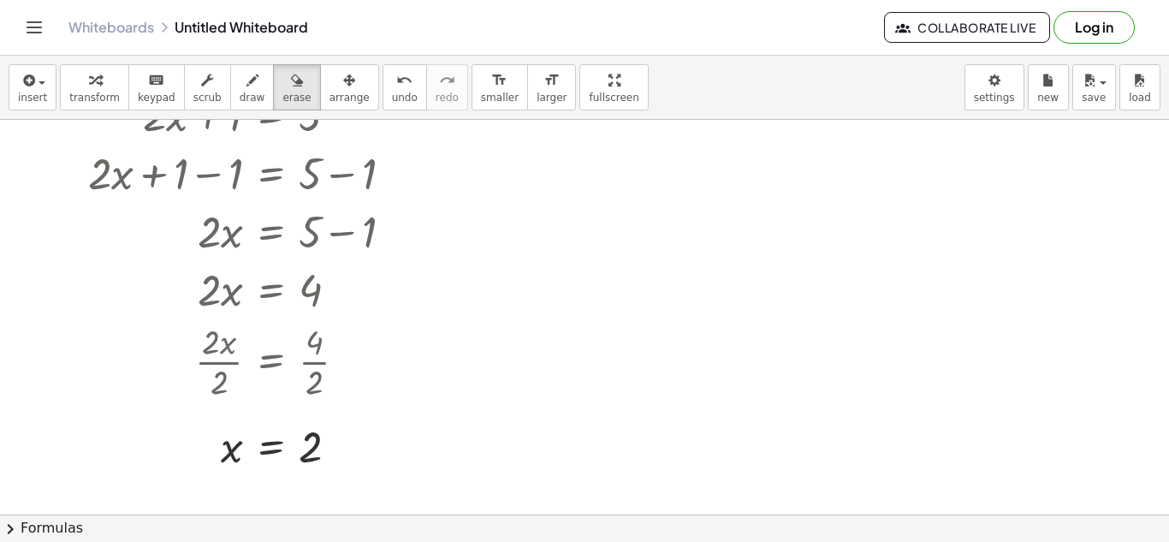
click at [807, 288] on div at bounding box center [584, 491] width 1169 height 901
click at [282, 64] on button "erase" at bounding box center [296, 87] width 47 height 46
click at [241, 104] on button "draw" at bounding box center [252, 87] width 45 height 46
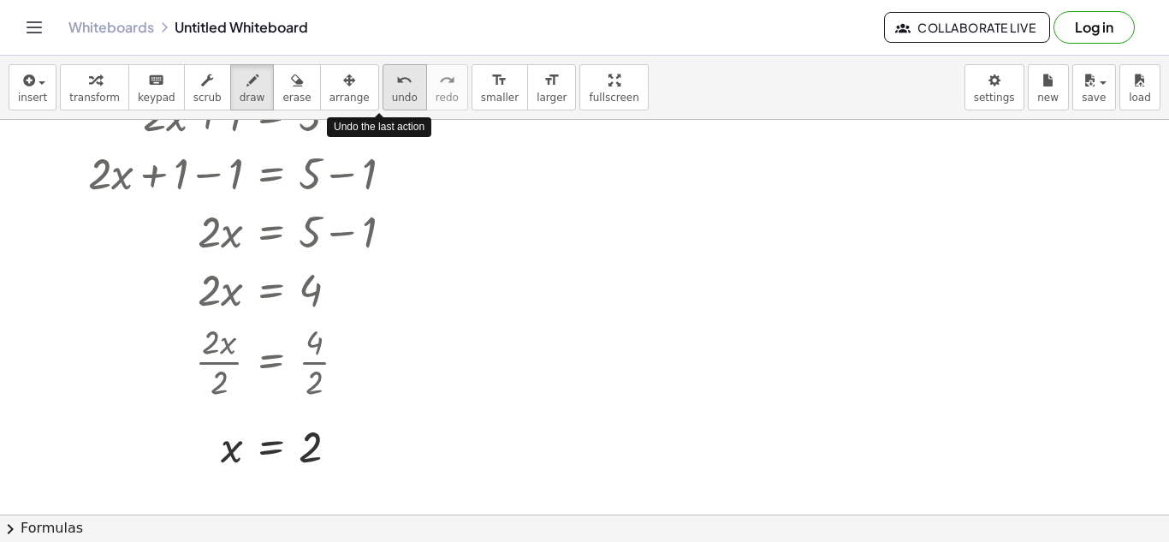
click at [396, 73] on icon "undo" at bounding box center [404, 80] width 16 height 21
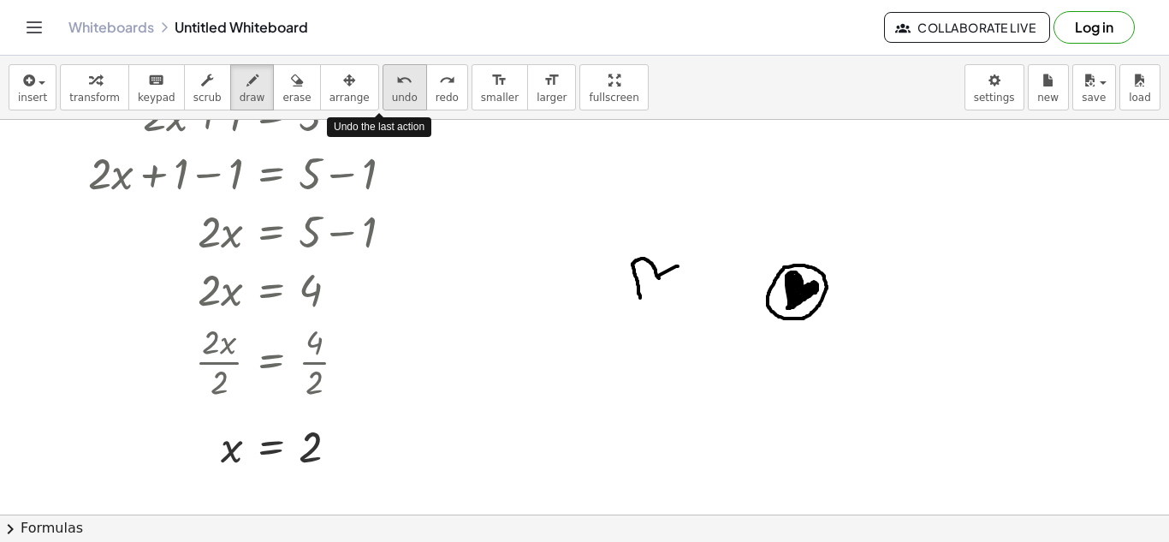
click at [396, 73] on icon "undo" at bounding box center [404, 80] width 16 height 21
click at [383, 86] on button "undo undo" at bounding box center [405, 87] width 45 height 46
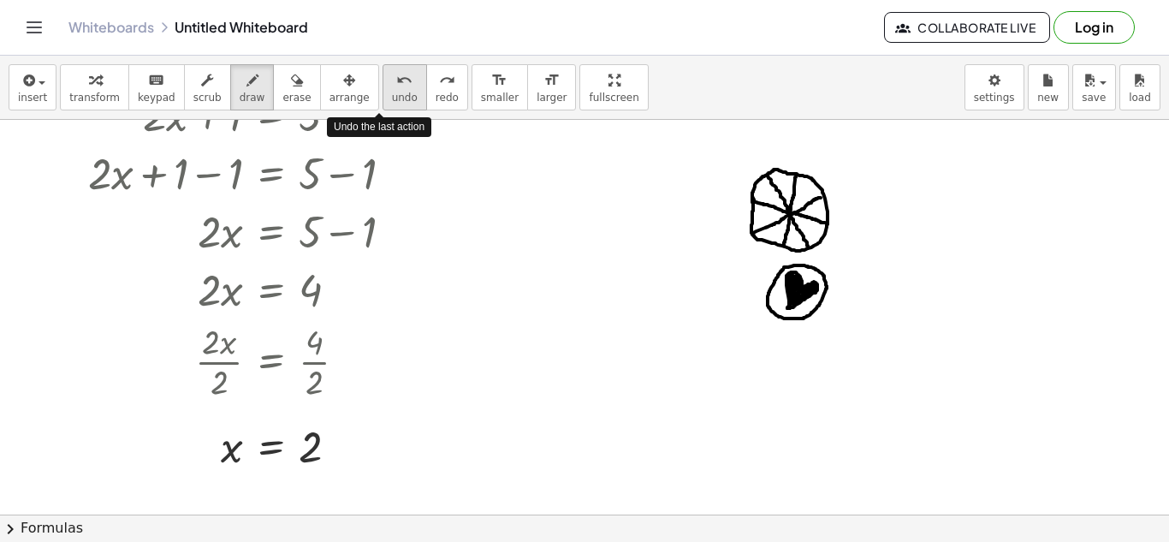
click at [383, 86] on button "undo undo" at bounding box center [405, 87] width 45 height 46
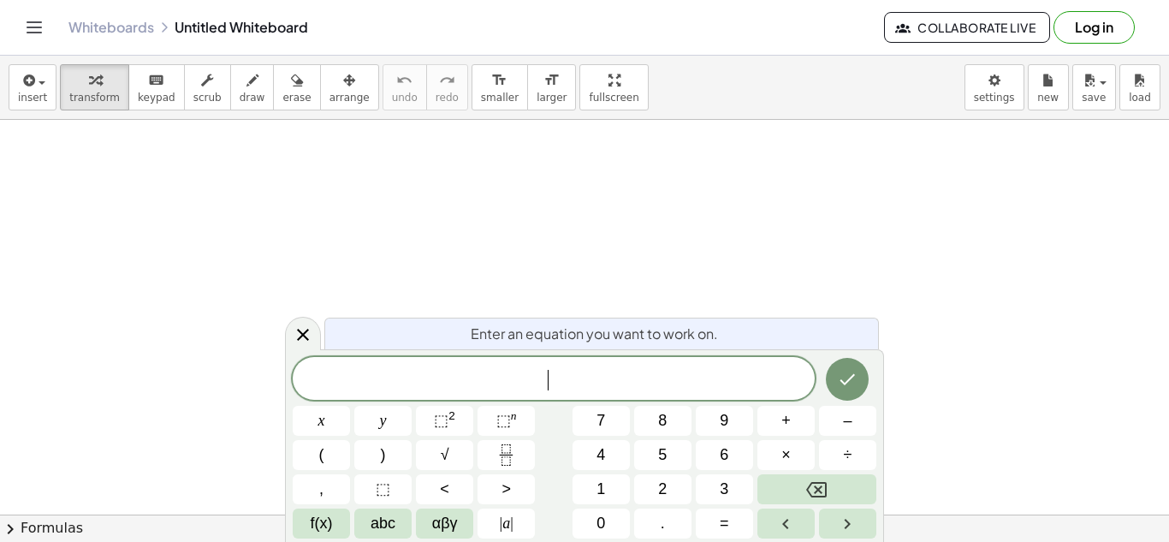
scroll to position [1, 0]
click at [647, 482] on button "2" at bounding box center [662, 489] width 57 height 30
click at [333, 454] on button "(" at bounding box center [321, 455] width 57 height 30
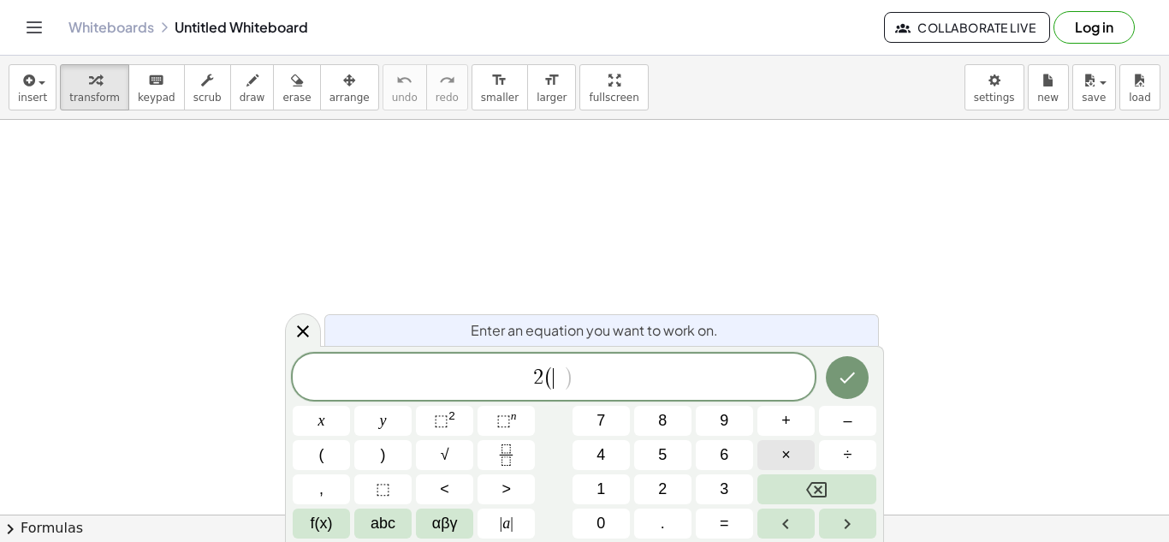
click at [786, 444] on span "×" at bounding box center [786, 454] width 9 height 23
click at [788, 413] on span "+" at bounding box center [786, 420] width 9 height 23
click at [804, 479] on button "Backspace" at bounding box center [817, 489] width 119 height 30
click at [337, 419] on button "x" at bounding box center [321, 421] width 57 height 30
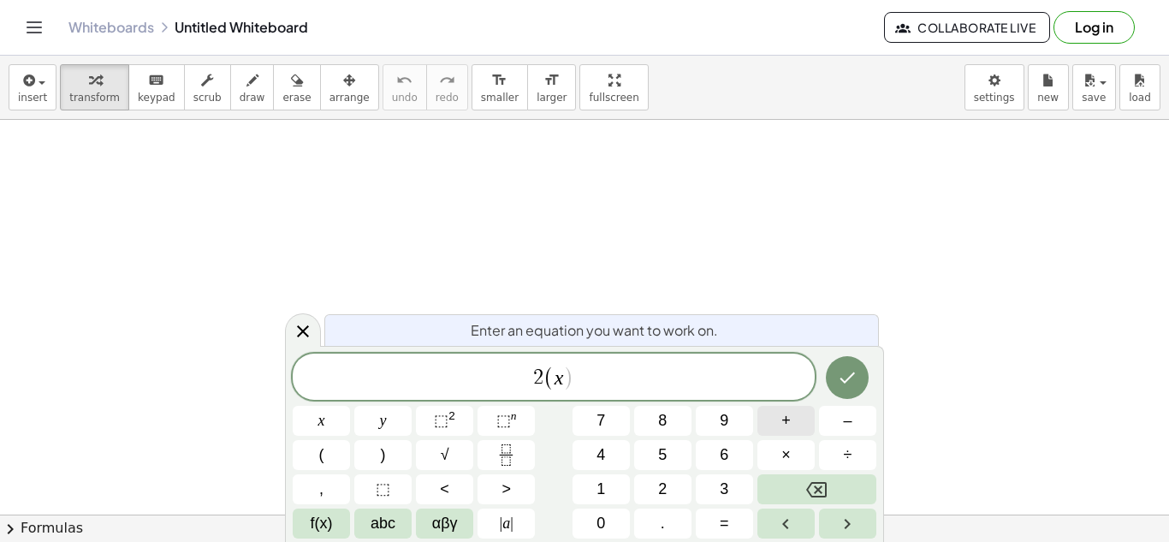
click at [784, 420] on span "+" at bounding box center [786, 420] width 9 height 23
click at [660, 496] on span "2" at bounding box center [662, 489] width 9 height 23
click at [399, 460] on button ")" at bounding box center [382, 455] width 57 height 30
click at [728, 519] on span "=" at bounding box center [724, 523] width 9 height 23
click at [648, 428] on button "8" at bounding box center [662, 421] width 57 height 30
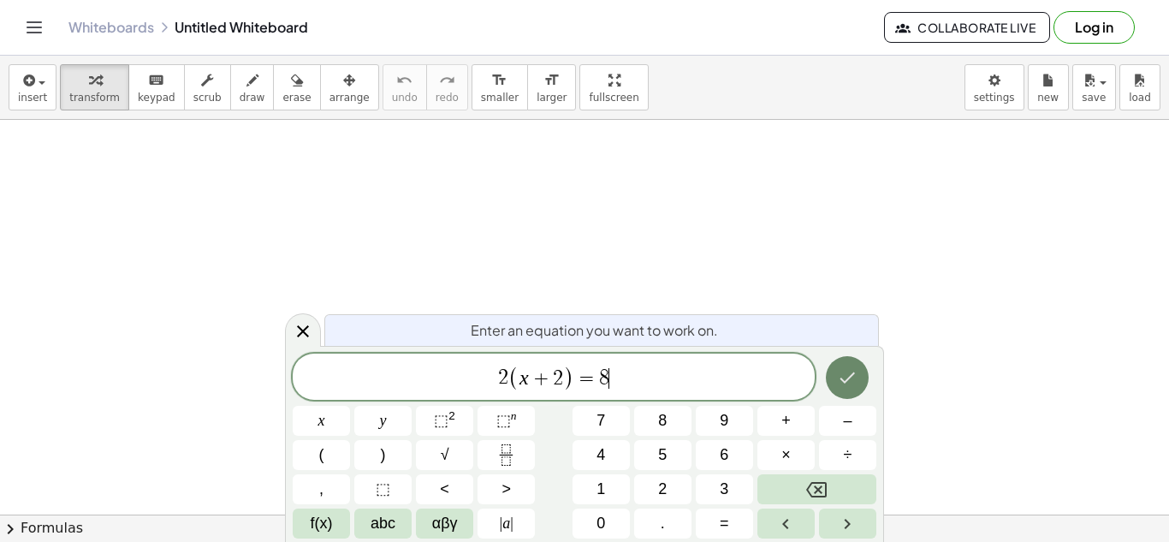
click at [847, 377] on icon "Done" at bounding box center [847, 377] width 21 height 21
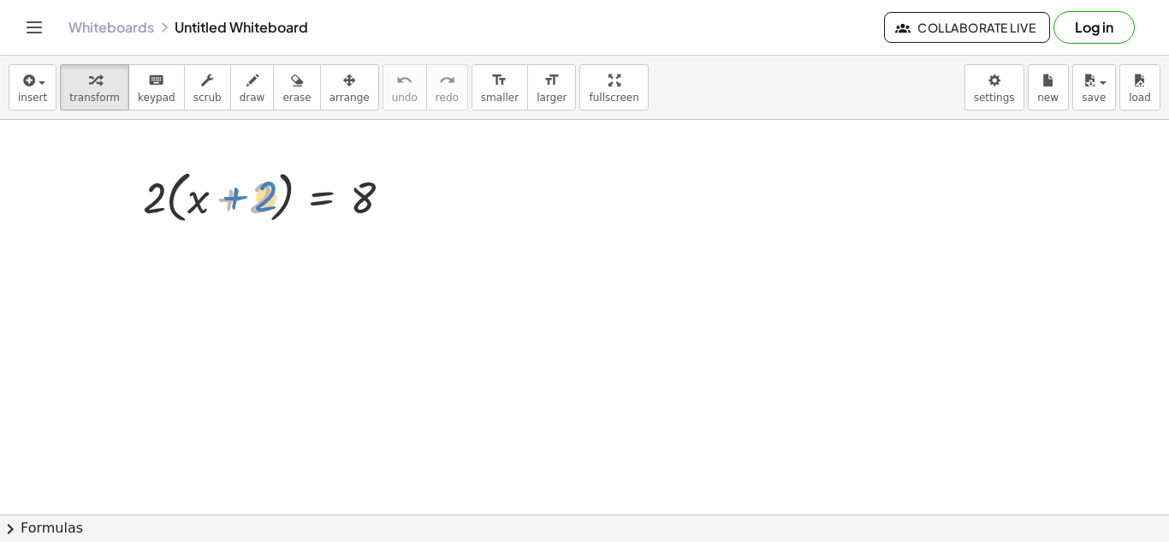
click at [258, 201] on div at bounding box center [274, 195] width 280 height 65
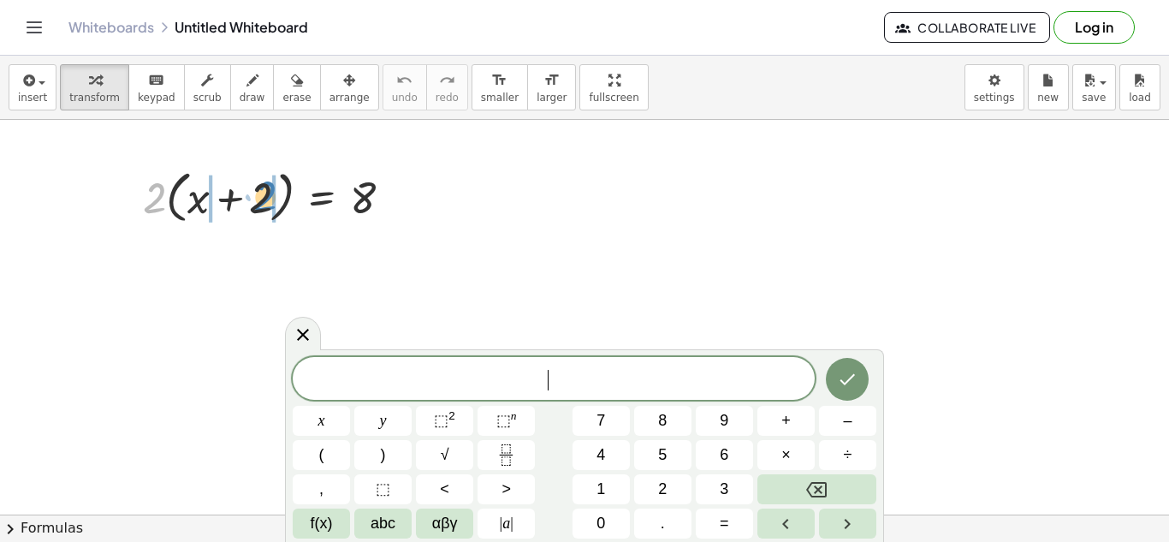
drag, startPoint x: 146, startPoint y: 199, endPoint x: 257, endPoint y: 197, distance: 110.4
click at [257, 197] on div at bounding box center [274, 195] width 280 height 65
drag, startPoint x: 151, startPoint y: 199, endPoint x: 187, endPoint y: 200, distance: 36.8
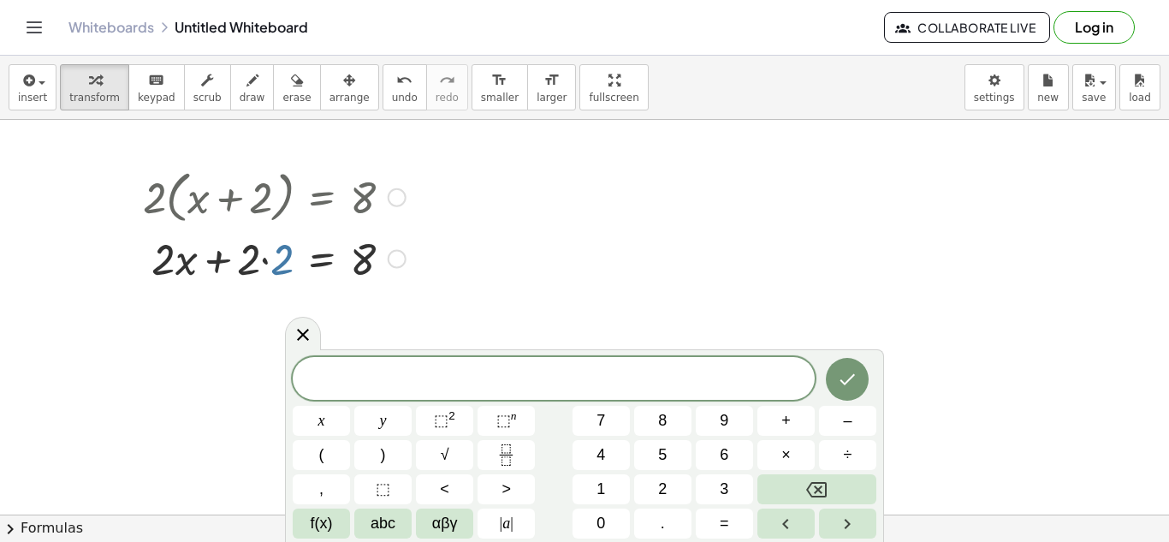
click at [284, 266] on div at bounding box center [274, 258] width 280 height 58
click at [301, 333] on icon at bounding box center [303, 335] width 12 height 12
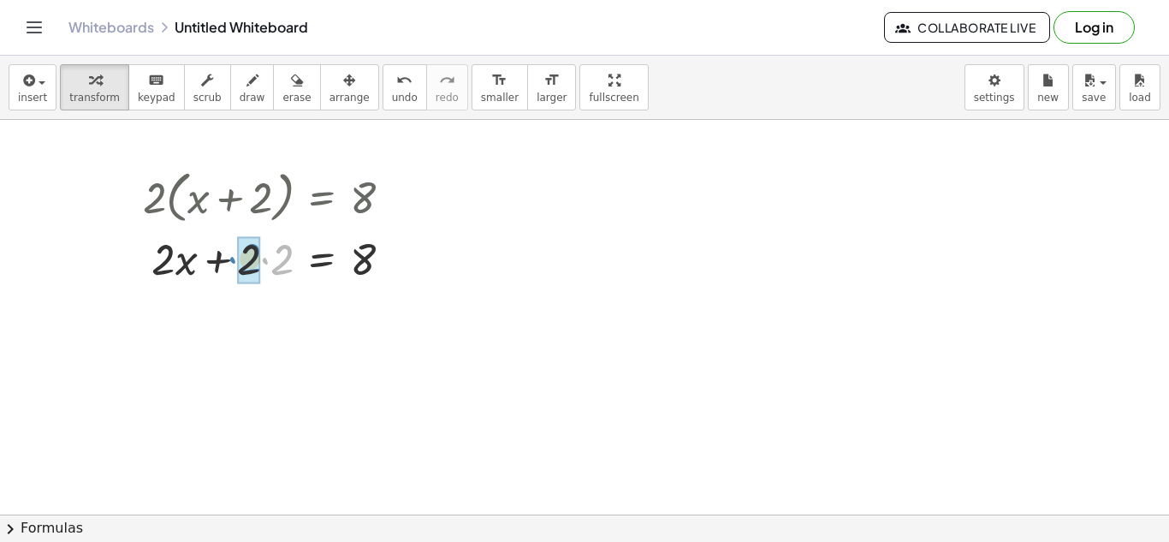
drag, startPoint x: 280, startPoint y: 267, endPoint x: 247, endPoint y: 266, distance: 32.5
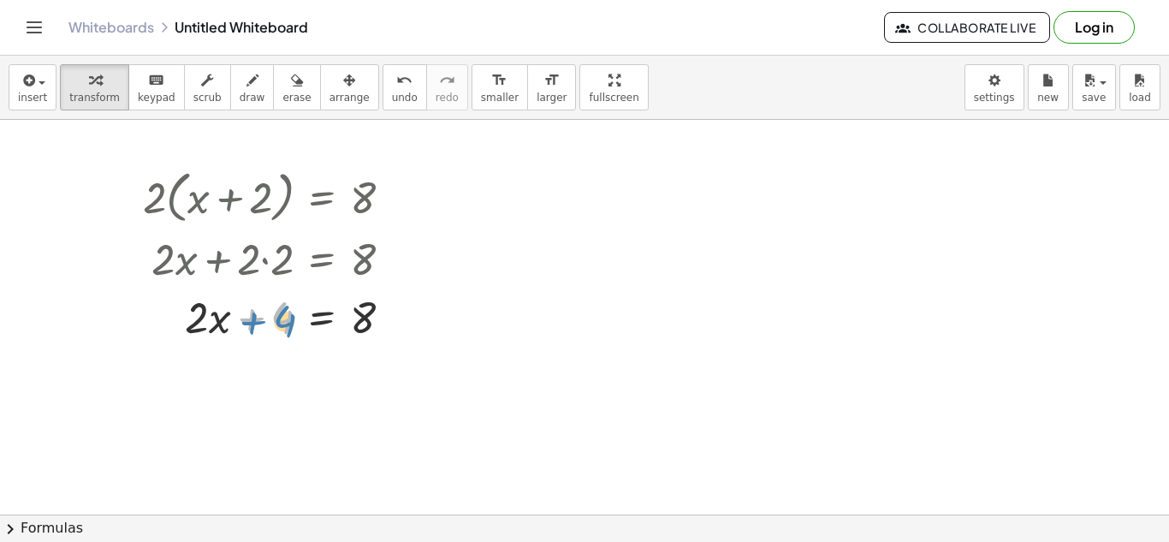
click at [283, 319] on div at bounding box center [274, 316] width 280 height 58
drag, startPoint x: 273, startPoint y: 321, endPoint x: 415, endPoint y: 316, distance: 142.2
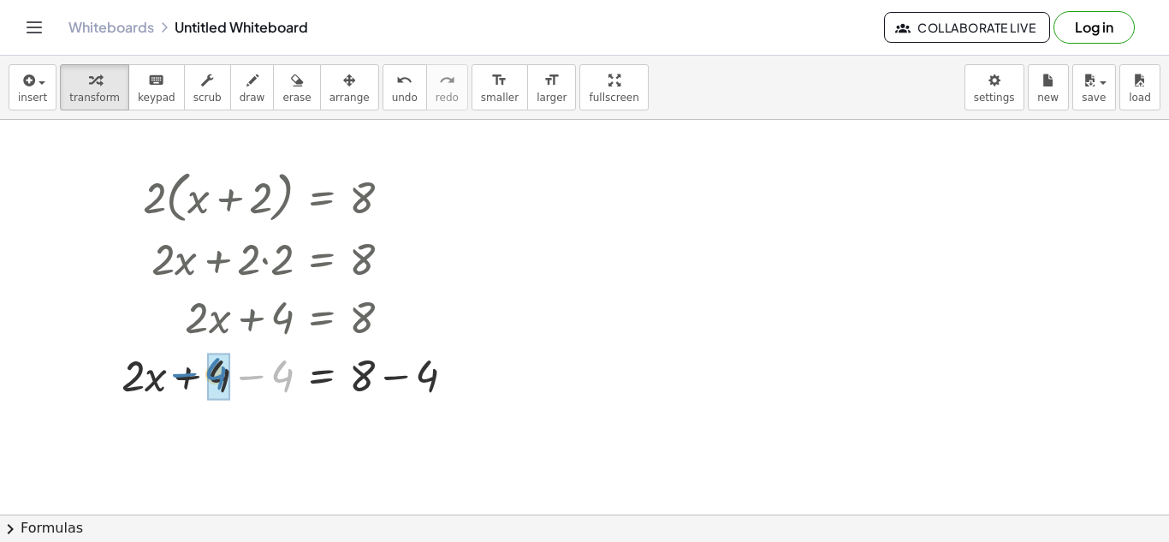
drag, startPoint x: 278, startPoint y: 374, endPoint x: 211, endPoint y: 373, distance: 67.6
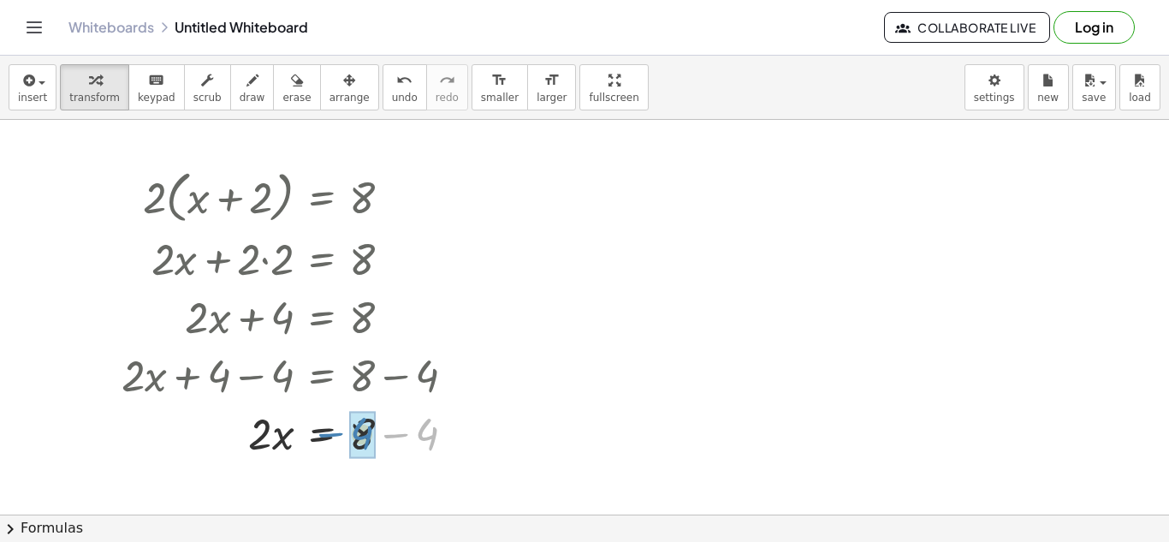
drag, startPoint x: 426, startPoint y: 439, endPoint x: 361, endPoint y: 442, distance: 65.1
drag, startPoint x: 258, startPoint y: 437, endPoint x: 369, endPoint y: 495, distance: 125.2
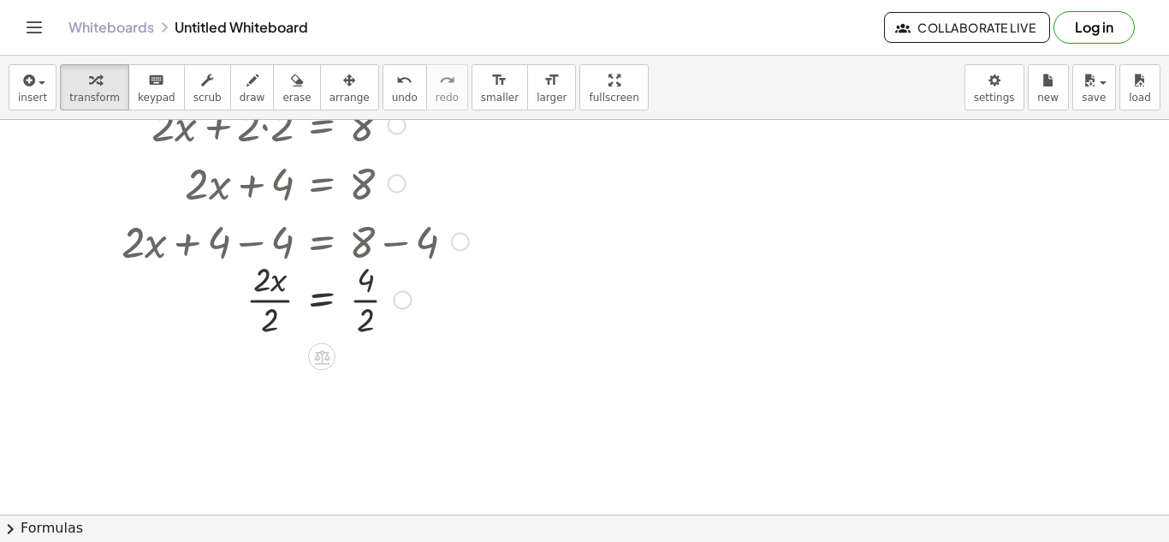
scroll to position [140, 0]
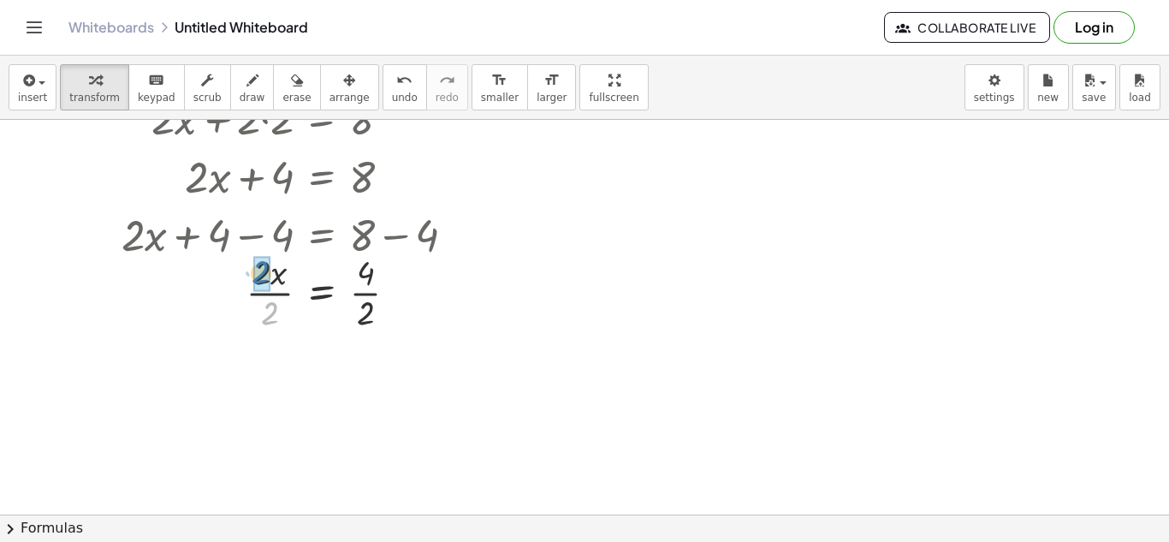
drag, startPoint x: 273, startPoint y: 315, endPoint x: 265, endPoint y: 273, distance: 42.6
drag, startPoint x: 360, startPoint y: 395, endPoint x: 358, endPoint y: 356, distance: 39.5
